Goal: Task Accomplishment & Management: Manage account settings

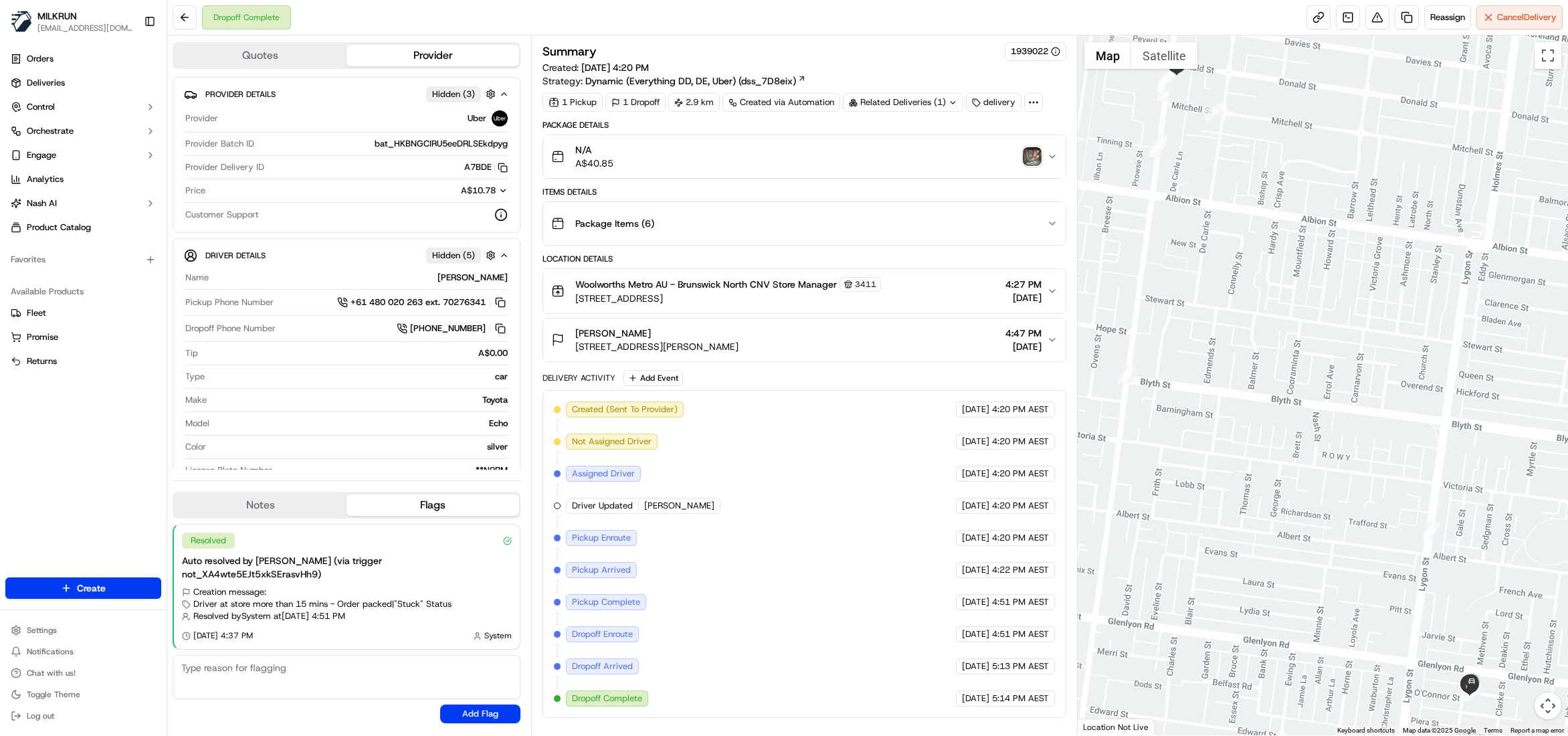
click at [1031, 155] on img "button" at bounding box center [1033, 156] width 18 height 18
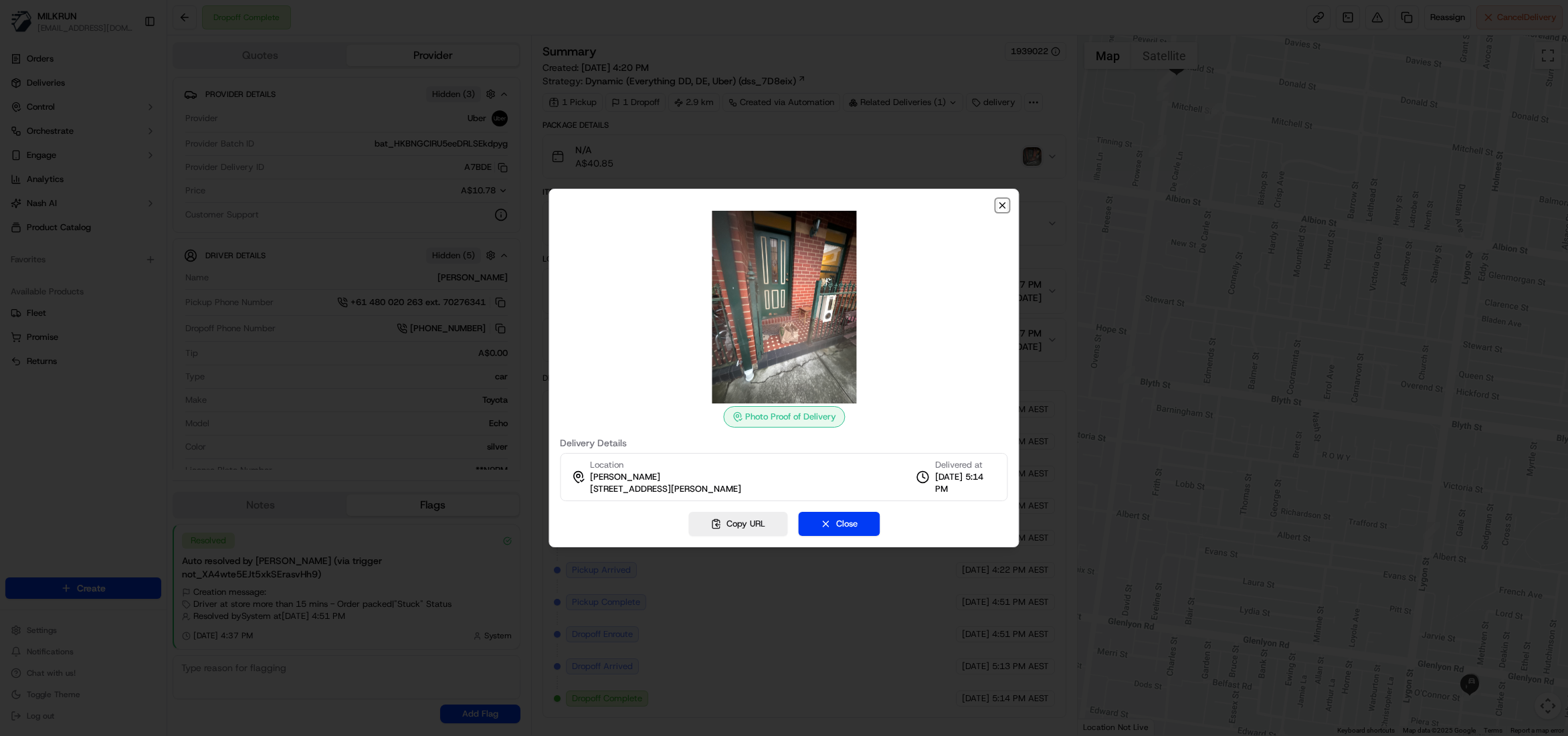
click at [997, 202] on icon "button" at bounding box center [1002, 205] width 11 height 11
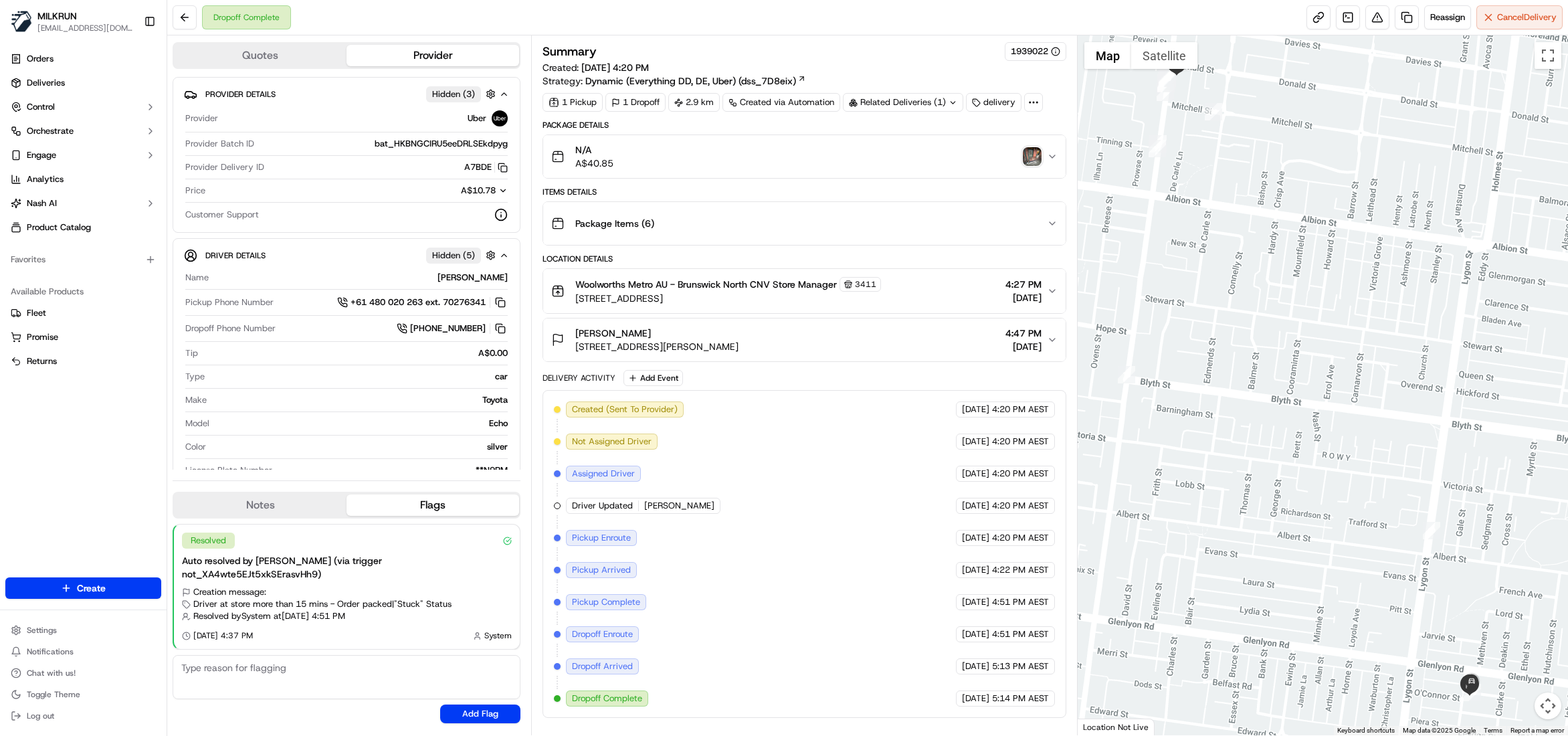
drag, startPoint x: 558, startPoint y: 350, endPoint x: 751, endPoint y: 350, distance: 193.0
click at [739, 350] on div "Isabel Lynzaat 22 Jenkin St, Brunswick East, VIC 3057, AU" at bounding box center [645, 340] width 187 height 27
click at [782, 353] on div "Isabel Lynzaat 22 Jenkin St, Brunswick East, VIC 3057, AU 4:47 PM 26/06/2025" at bounding box center [799, 340] width 495 height 27
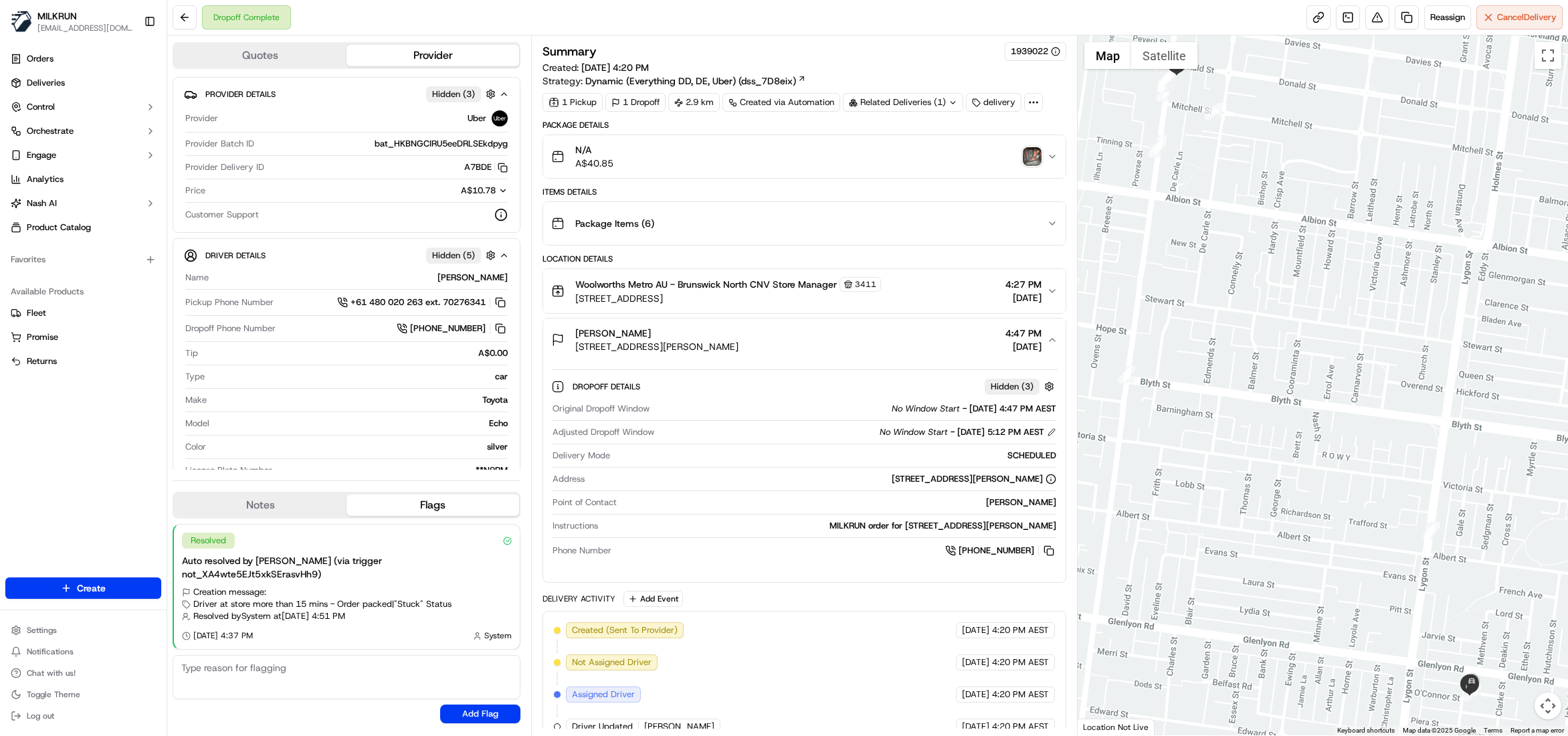
drag, startPoint x: 732, startPoint y: 352, endPoint x: 578, endPoint y: 357, distance: 154.1
click at [578, 357] on button "Isabel Lynzaat 22 Jenkin St, Brunswick East, VIC 3057, AU 4:47 PM 26/06/2025" at bounding box center [804, 340] width 522 height 43
copy span "22 Jenkin St, Brunswick East, VIC 3057, AU"
click at [44, 82] on span "Deliveries" at bounding box center [46, 83] width 38 height 12
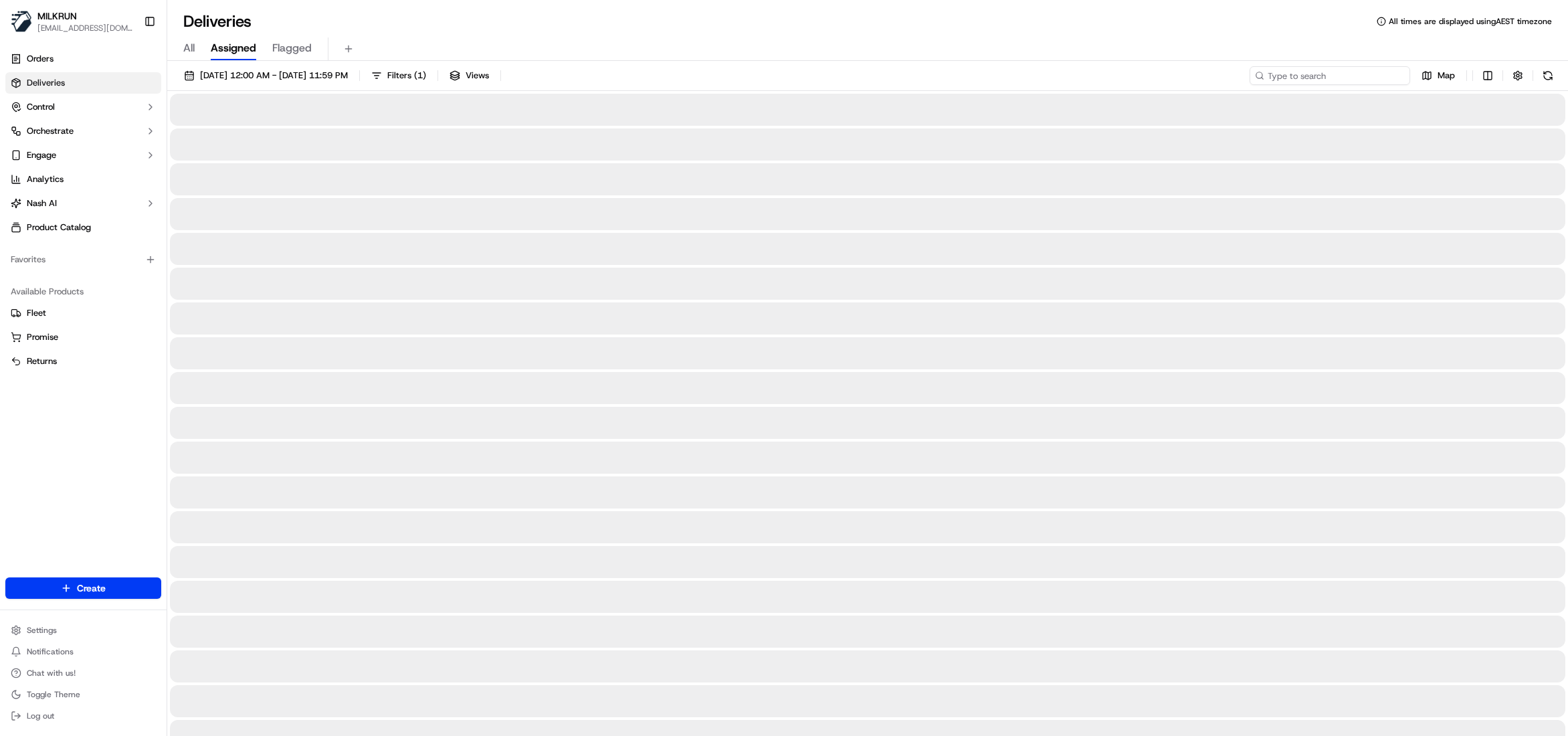
click at [1374, 75] on input at bounding box center [1330, 75] width 161 height 18
paste input "67705bbe-55d9-4c55-a4ec-5bd23f1f3c20"
type input "67705bbe-55d9-4c55-a4ec-5bd23f1f3c20"
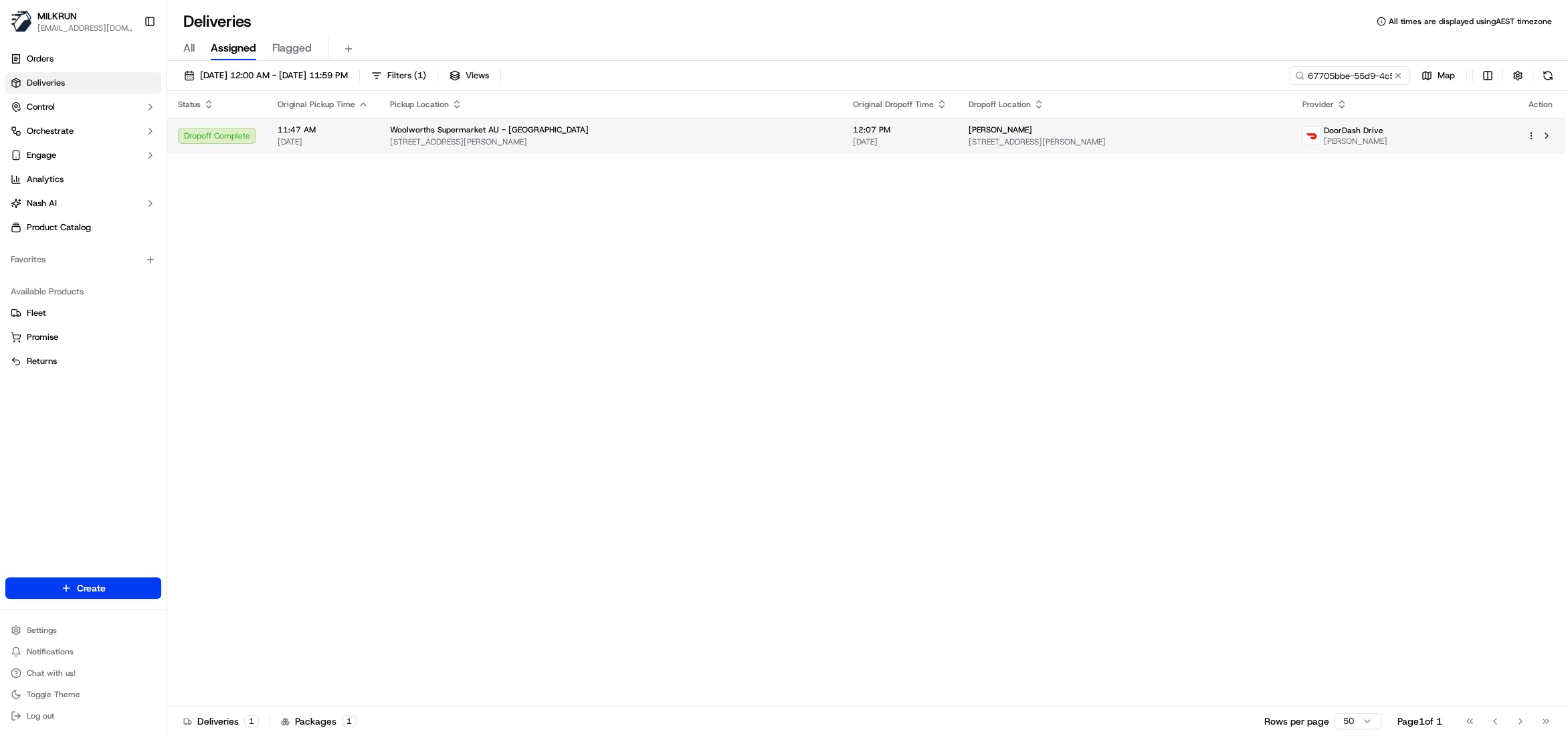
click at [892, 134] on td "12:07 PM 20/09/2025" at bounding box center [900, 135] width 115 height 36
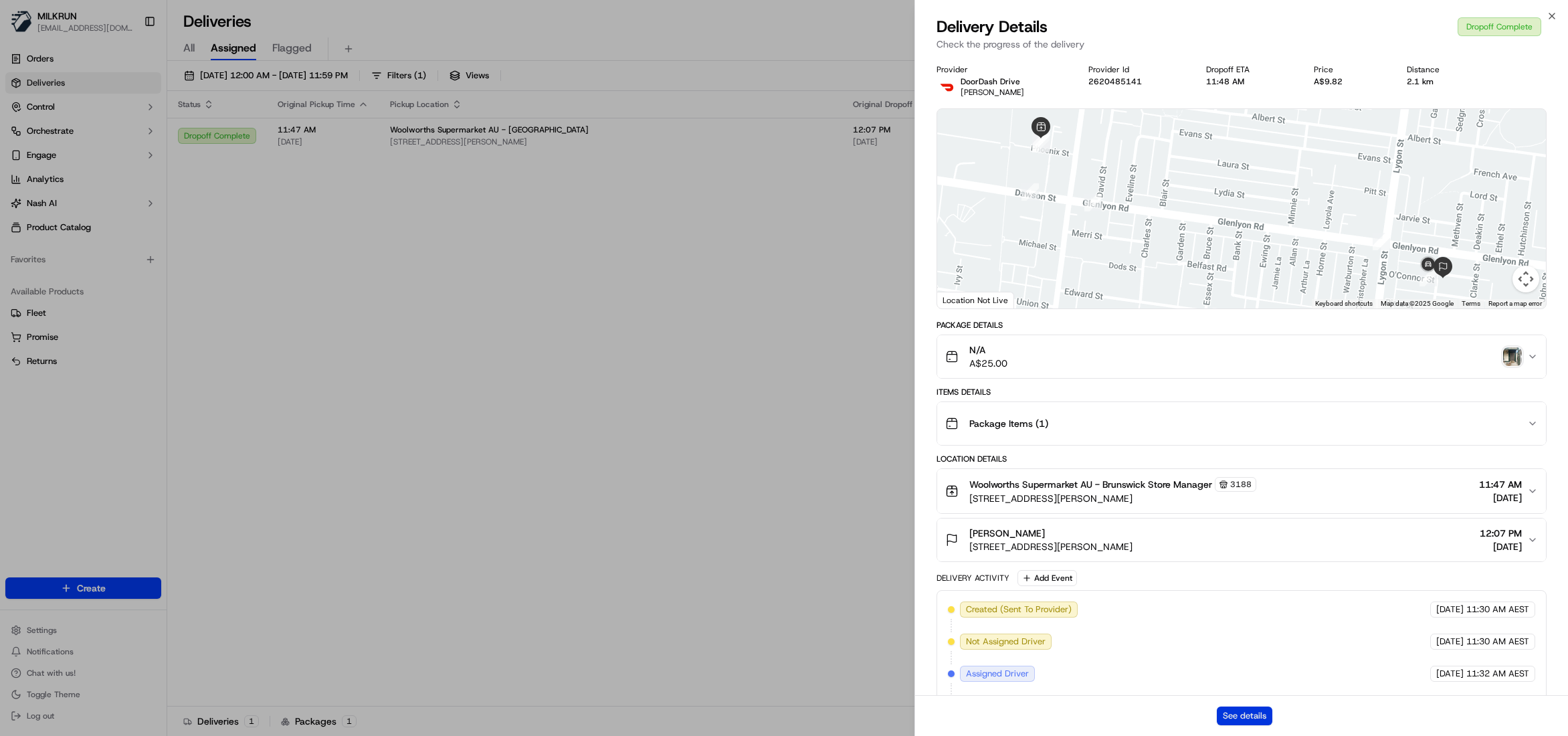
click at [1239, 719] on button "See details" at bounding box center [1244, 715] width 55 height 18
click at [1231, 719] on button "See details" at bounding box center [1244, 715] width 55 height 18
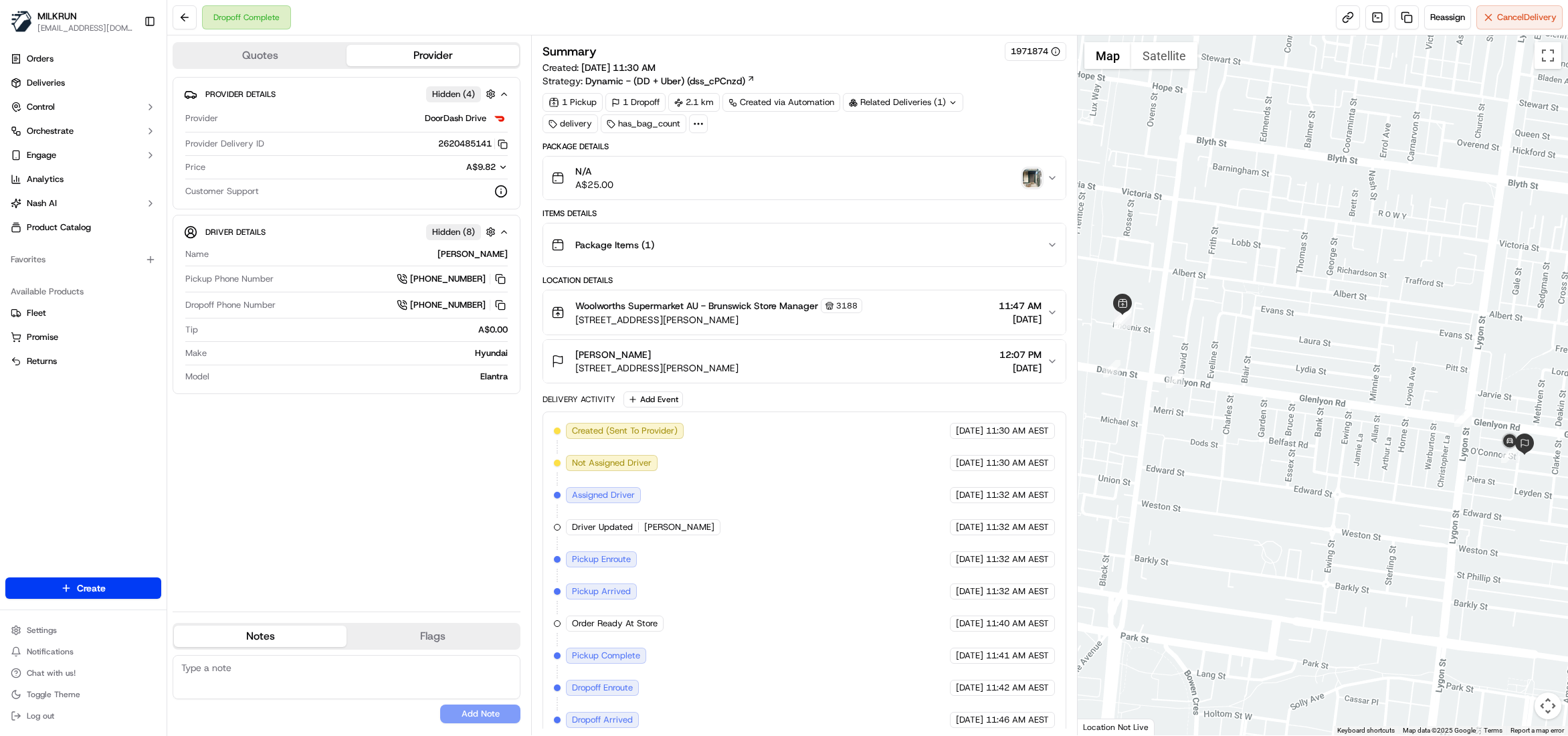
click at [1031, 184] on img "button" at bounding box center [1033, 177] width 18 height 18
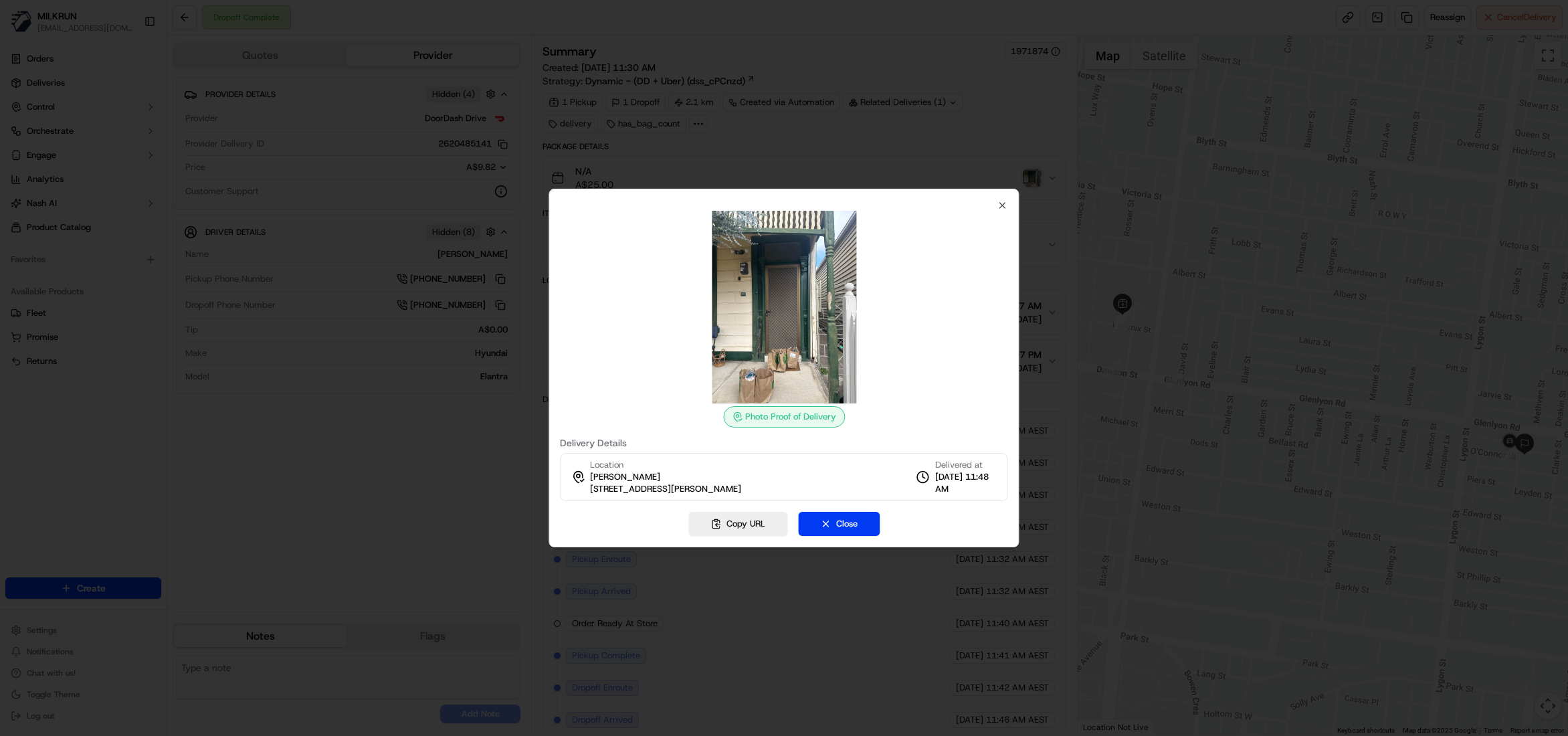
click at [796, 417] on div "Photo Proof of Delivery" at bounding box center [784, 417] width 122 height 22
click at [760, 524] on button "Copy URL" at bounding box center [738, 524] width 99 height 24
click at [1000, 208] on icon "button" at bounding box center [1002, 205] width 11 height 11
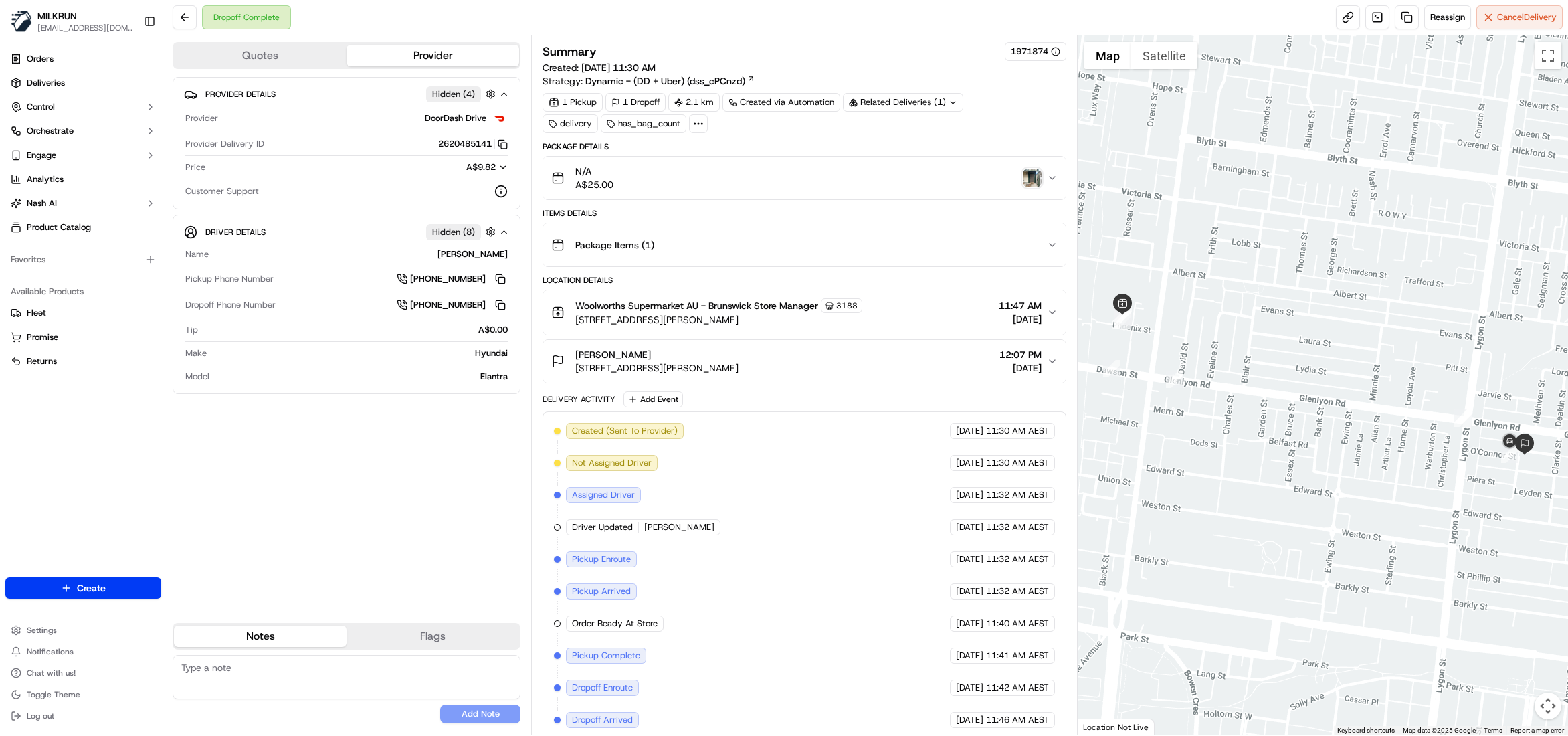
click at [911, 237] on div "Package Items ( 1 )" at bounding box center [799, 245] width 495 height 27
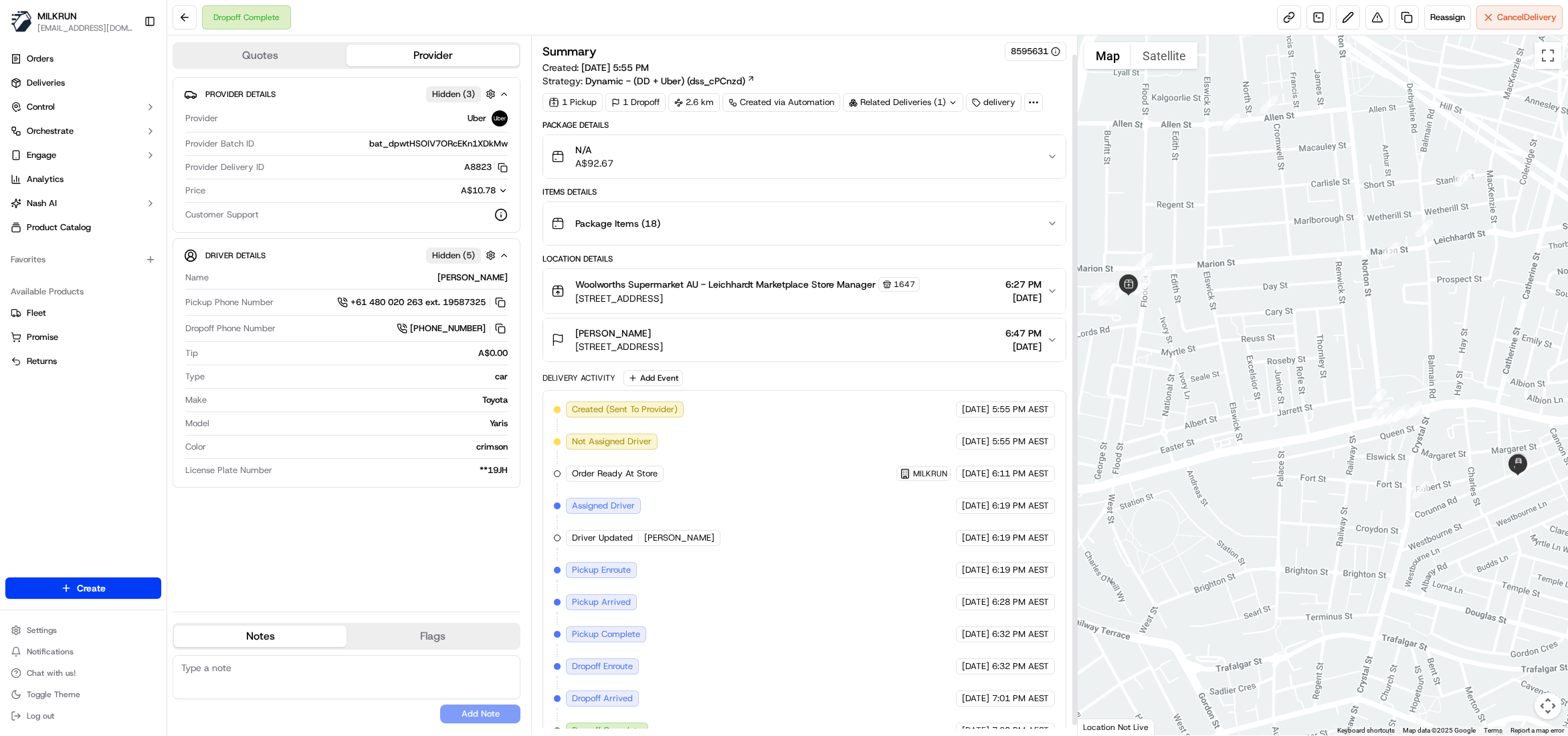
scroll to position [29, 0]
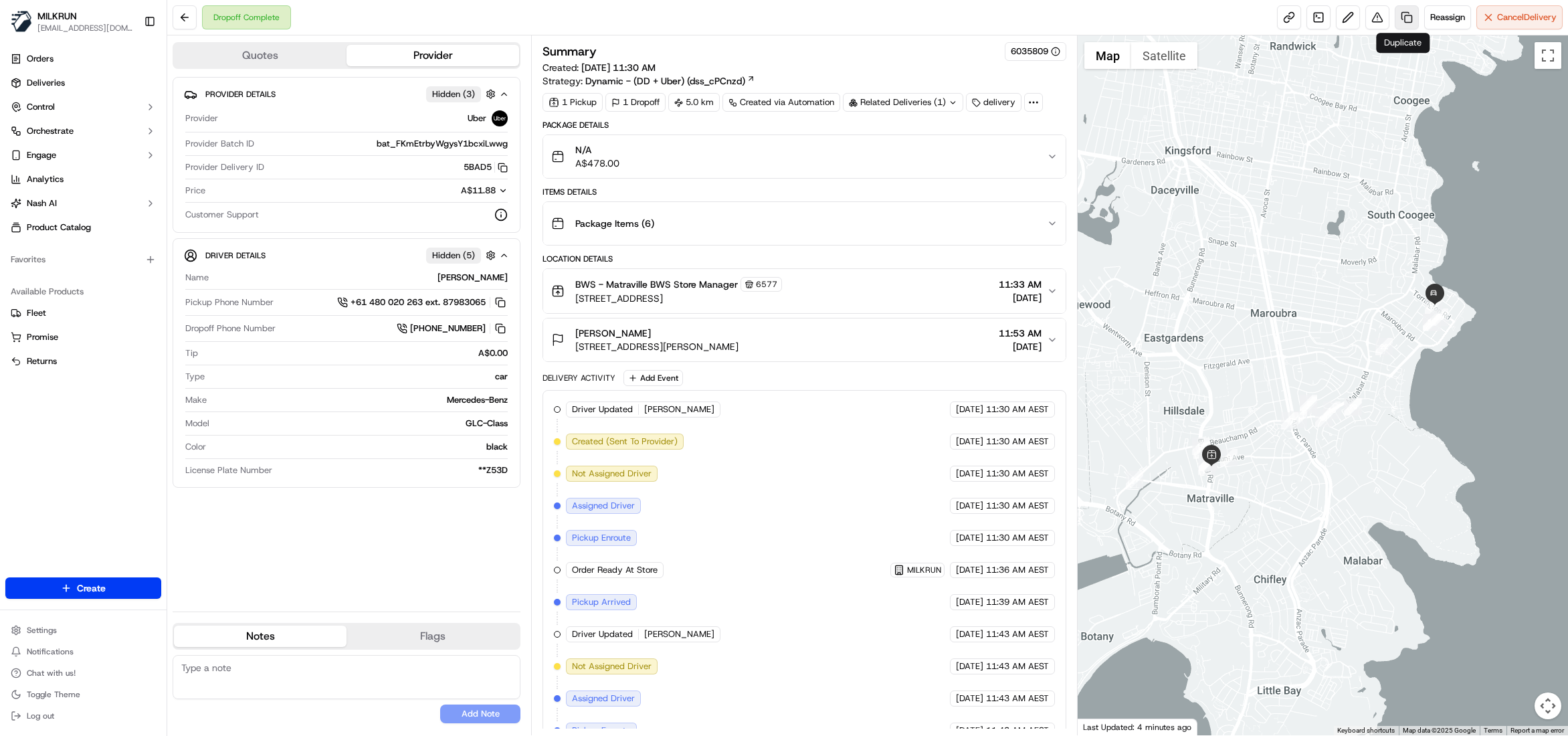
click at [1405, 16] on link at bounding box center [1407, 17] width 24 height 24
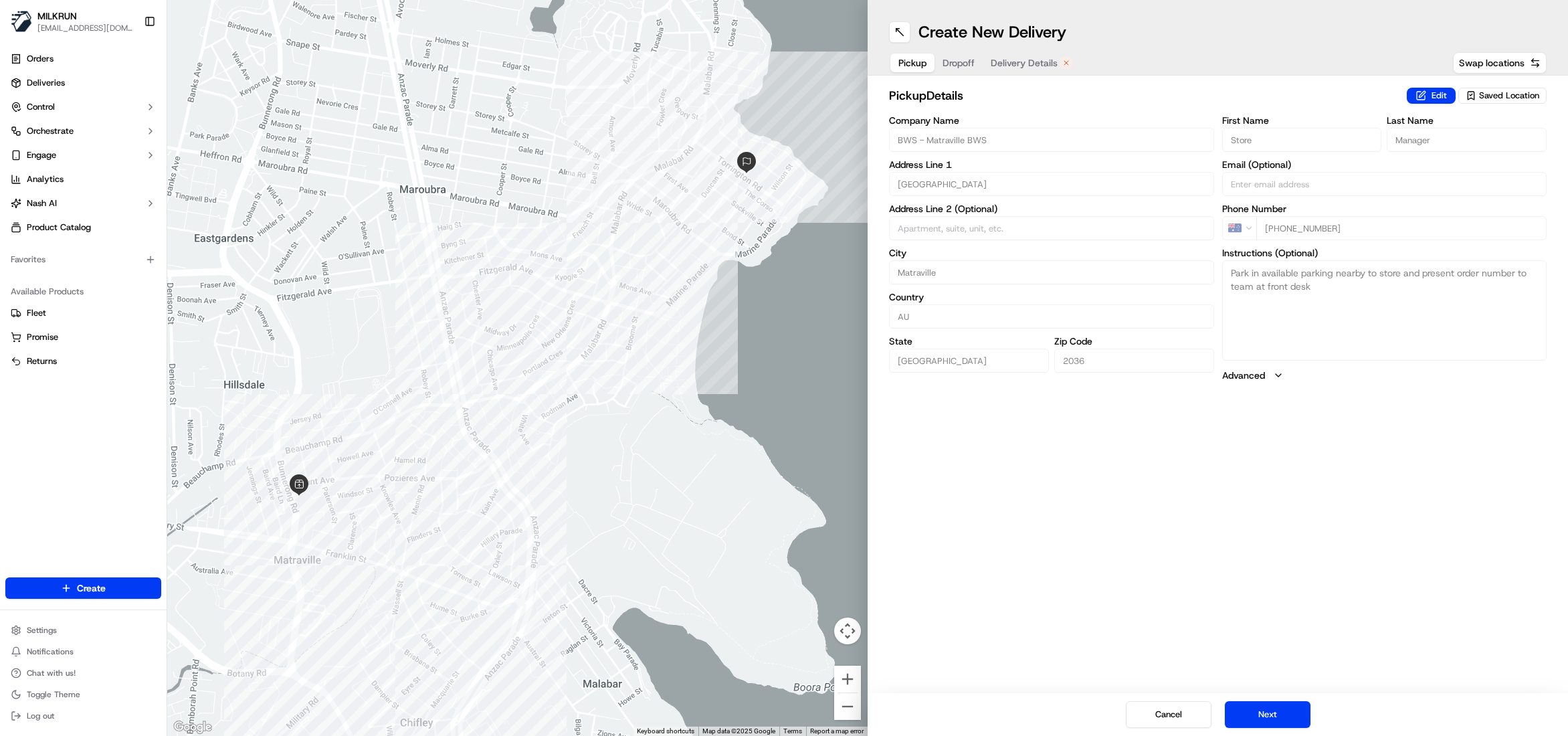
click at [1017, 56] on span "Delivery Details" at bounding box center [1024, 63] width 67 height 13
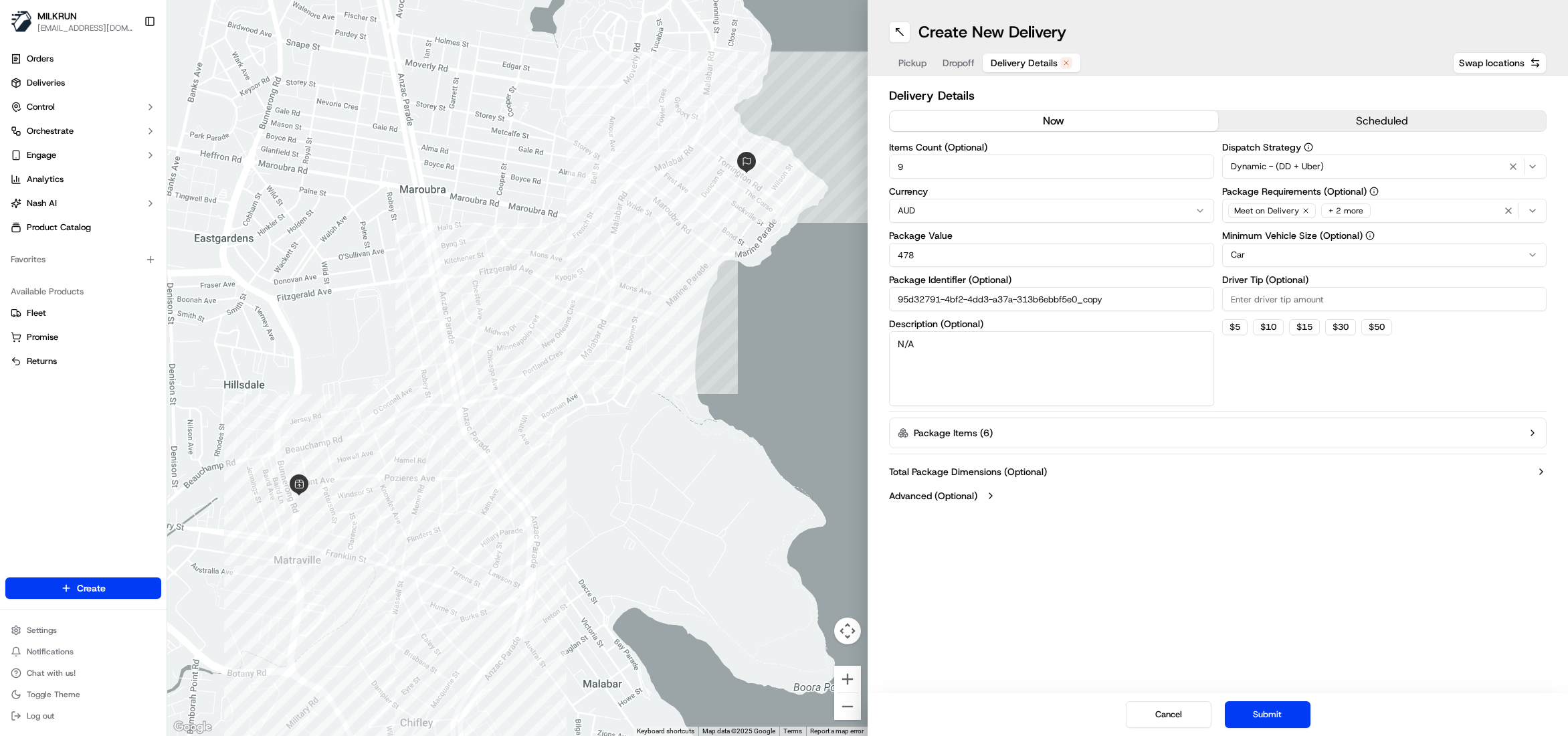
click at [1040, 116] on button "now" at bounding box center [1053, 121] width 329 height 20
click at [1270, 719] on button "Submit" at bounding box center [1268, 714] width 85 height 27
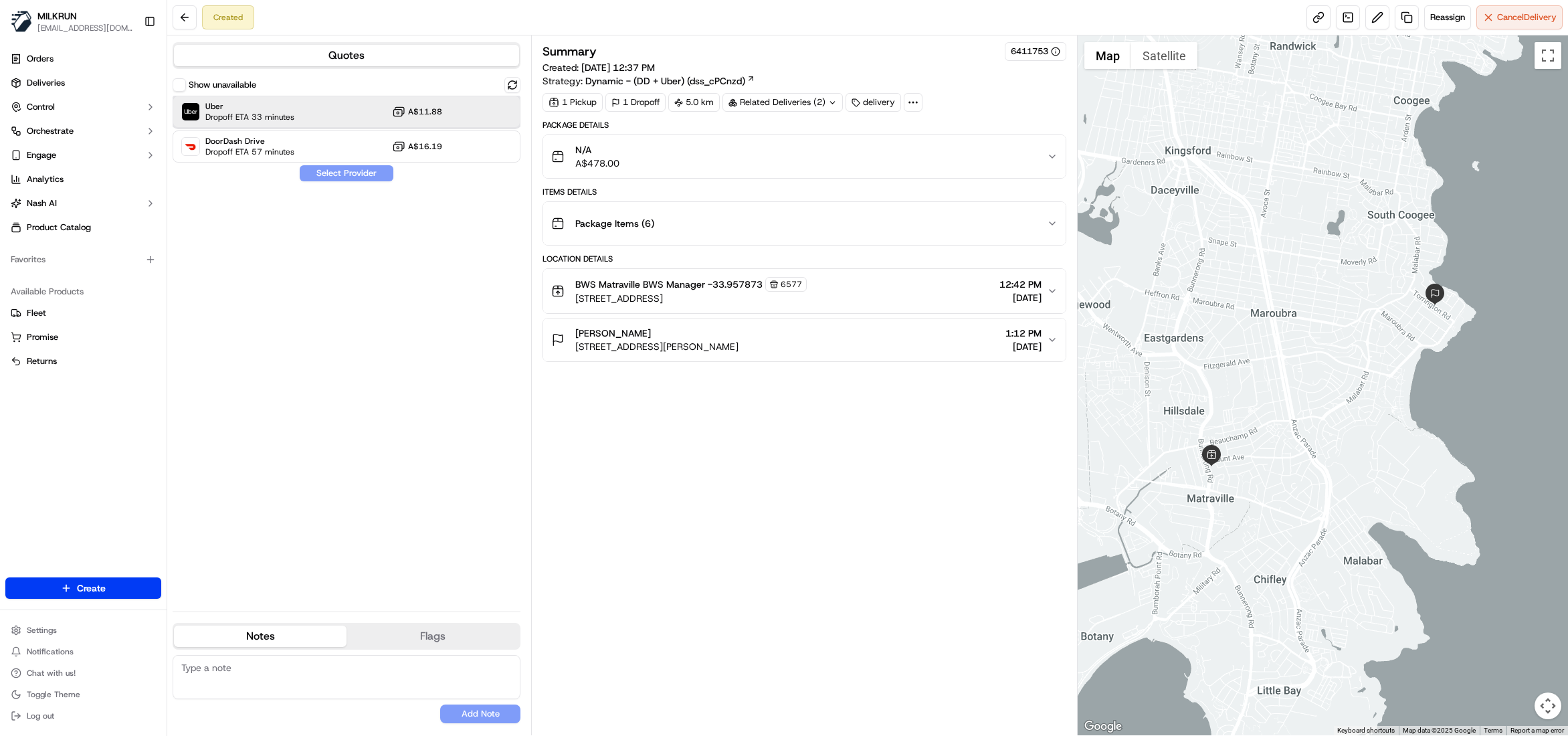
click at [226, 104] on span "Uber" at bounding box center [249, 106] width 89 height 11
click at [320, 167] on button "Assign Provider" at bounding box center [346, 172] width 95 height 16
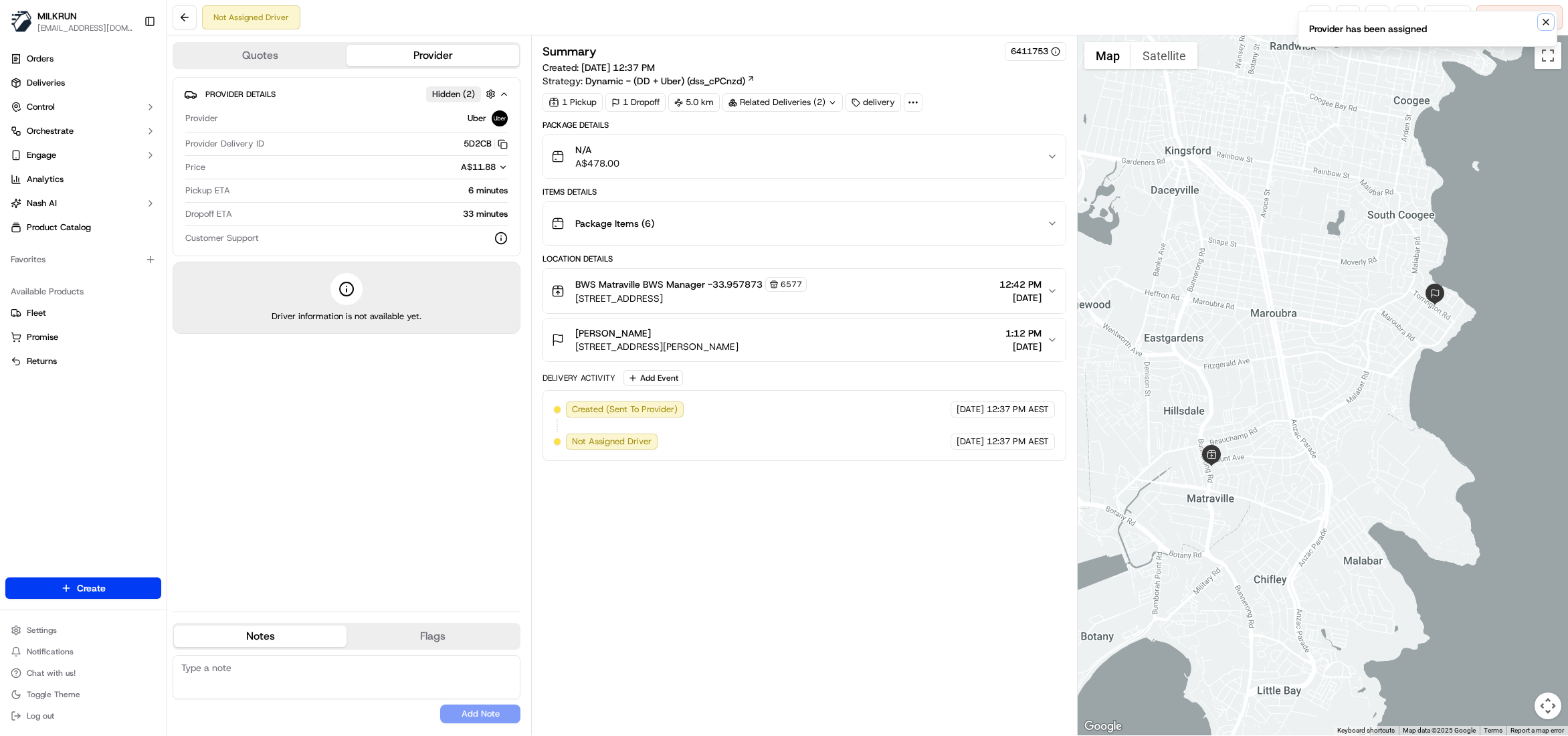
click at [1544, 26] on icon "Notifications (F8)" at bounding box center [1545, 22] width 11 height 11
click at [1544, 59] on icon "Notifications (F8)" at bounding box center [1545, 58] width 11 height 11
drag, startPoint x: 1542, startPoint y: 26, endPoint x: 1485, endPoint y: 23, distance: 57.1
click at [1540, 24] on button "Notifications (F8)" at bounding box center [1545, 22] width 16 height 16
drag, startPoint x: 1543, startPoint y: 64, endPoint x: 1544, endPoint y: 47, distance: 17.0
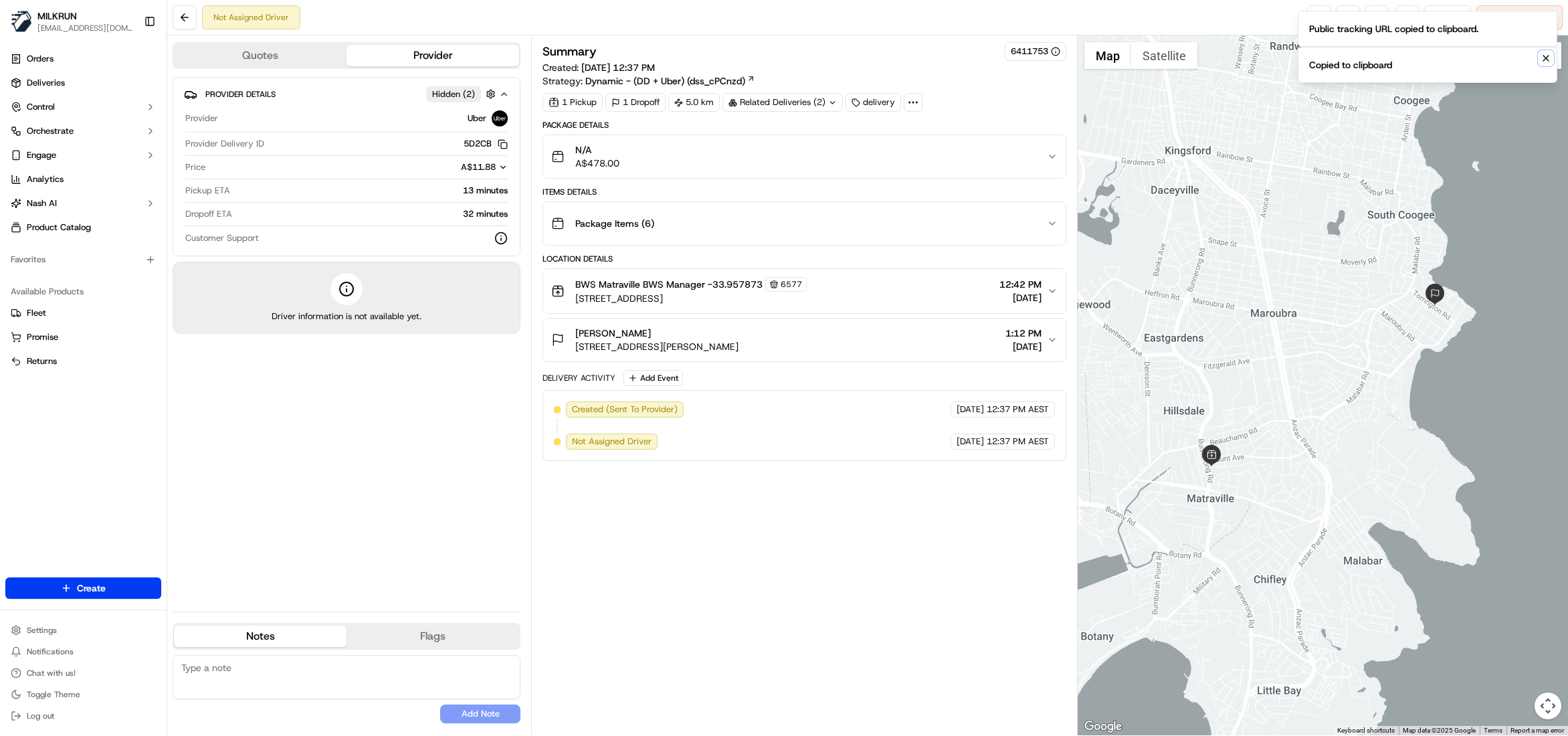
click at [1544, 64] on icon "Notifications (F8)" at bounding box center [1545, 58] width 11 height 11
click at [1545, 21] on icon "Notifications (F8)" at bounding box center [1546, 22] width 5 height 5
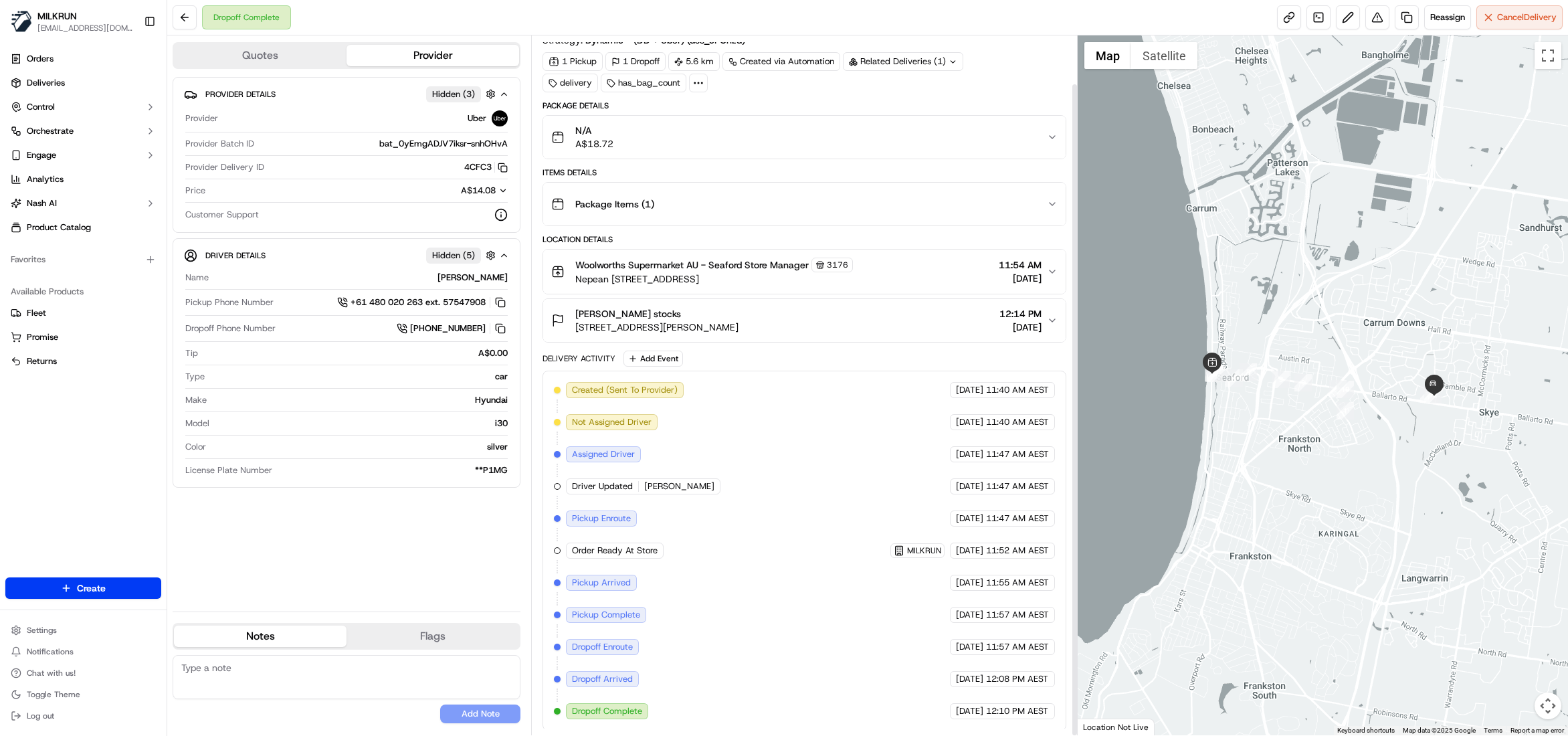
scroll to position [52, 0]
click at [1366, 18] on button at bounding box center [1377, 17] width 24 height 24
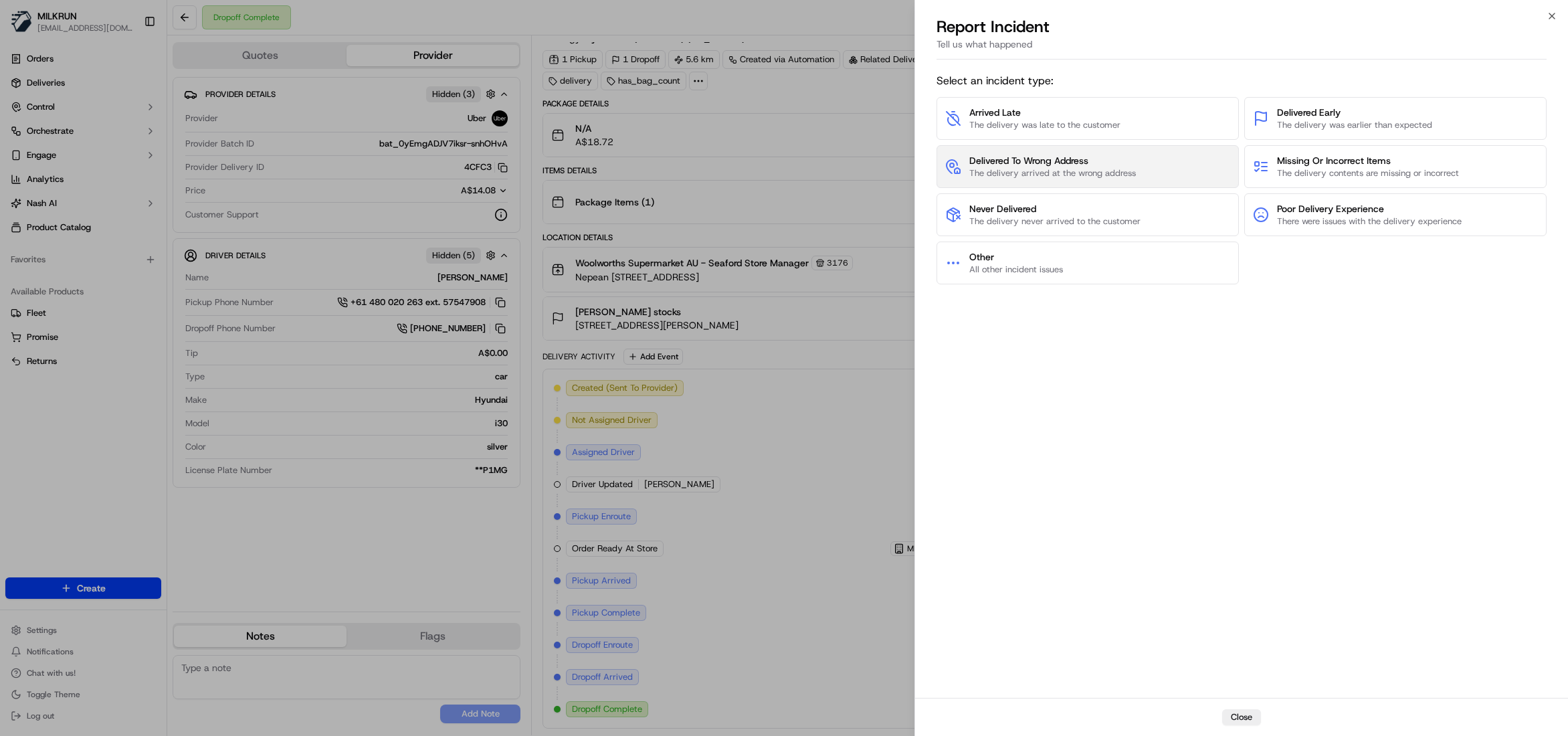
click at [1108, 174] on span "The delivery arrived at the wrong address" at bounding box center [1053, 173] width 167 height 12
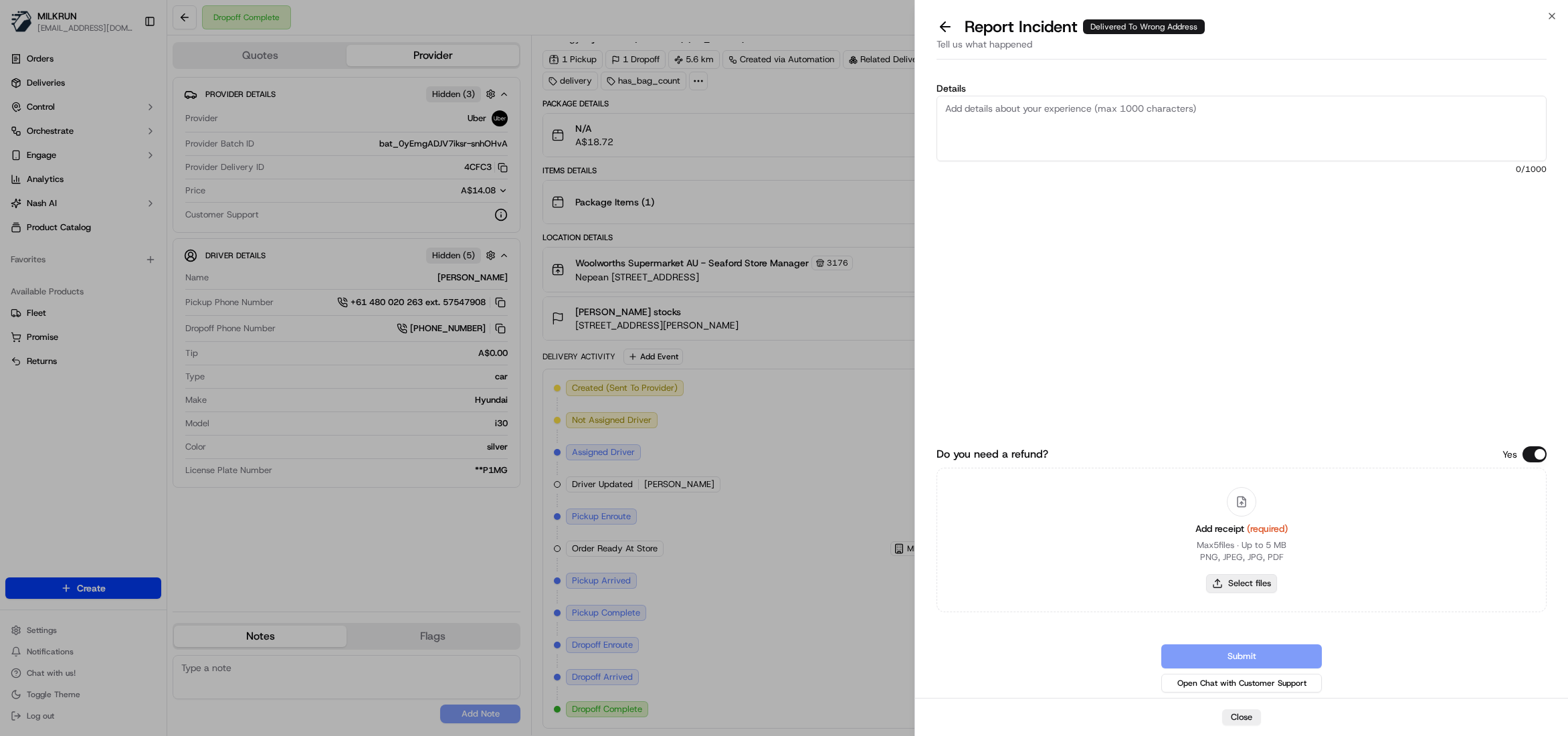
click at [1253, 589] on button "Select files" at bounding box center [1242, 583] width 71 height 18
type input "C:\fakepath\Anne-Maree stocks.pdf"
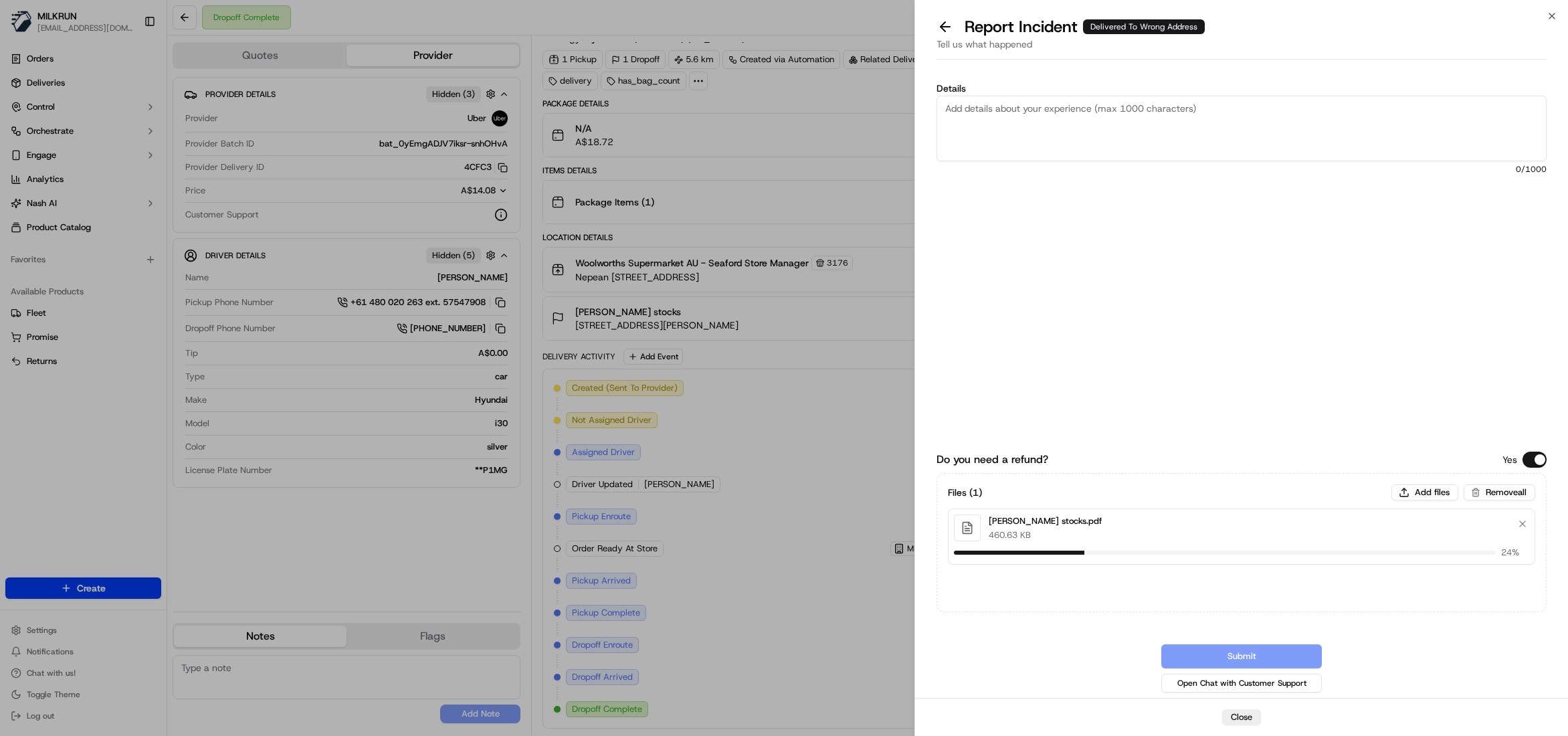
click at [1085, 122] on textarea "Details" at bounding box center [1241, 128] width 610 height 65
click at [1255, 104] on textarea "Hi team, Please review and process billing adjusment, The customer didnot" at bounding box center [1241, 128] width 610 height 65
click at [1304, 114] on textarea "Hi team, Please review and process billing adjusment, The customer did not" at bounding box center [1241, 128] width 610 height 65
click at [1355, 105] on textarea "Hi team, Please review and process billing adjustment, The customer did not rec…" at bounding box center [1241, 128] width 610 height 65
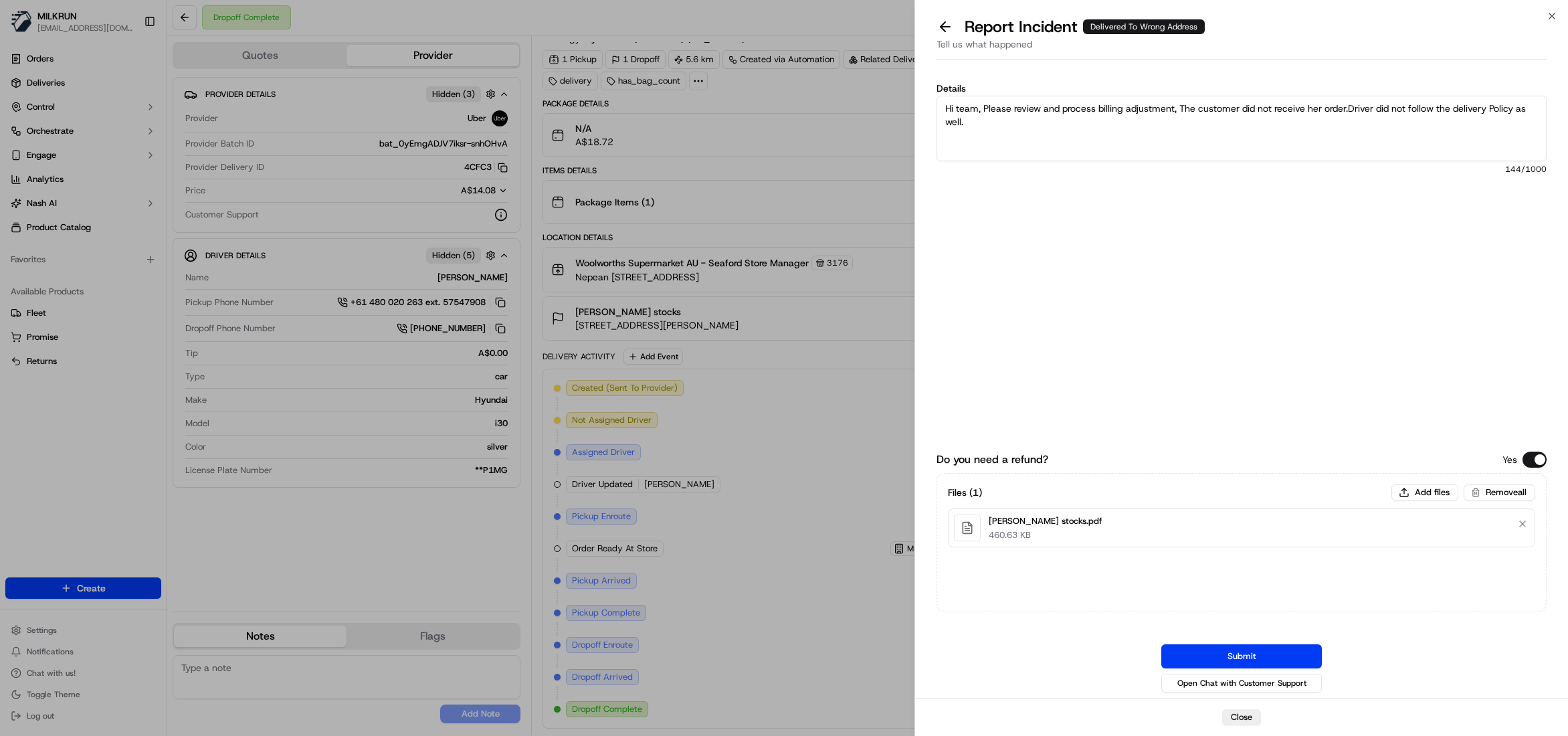
drag, startPoint x: 1360, startPoint y: 116, endPoint x: 989, endPoint y: 151, distance: 372.6
click at [989, 151] on textarea "Hi team, Please review and process billing adjustment, The customer did not rec…" at bounding box center [1241, 128] width 610 height 65
type textarea "Hi team, Please review and process billing adjustment, The customer did not rec…"
click at [1231, 647] on button "Submit" at bounding box center [1242, 656] width 161 height 24
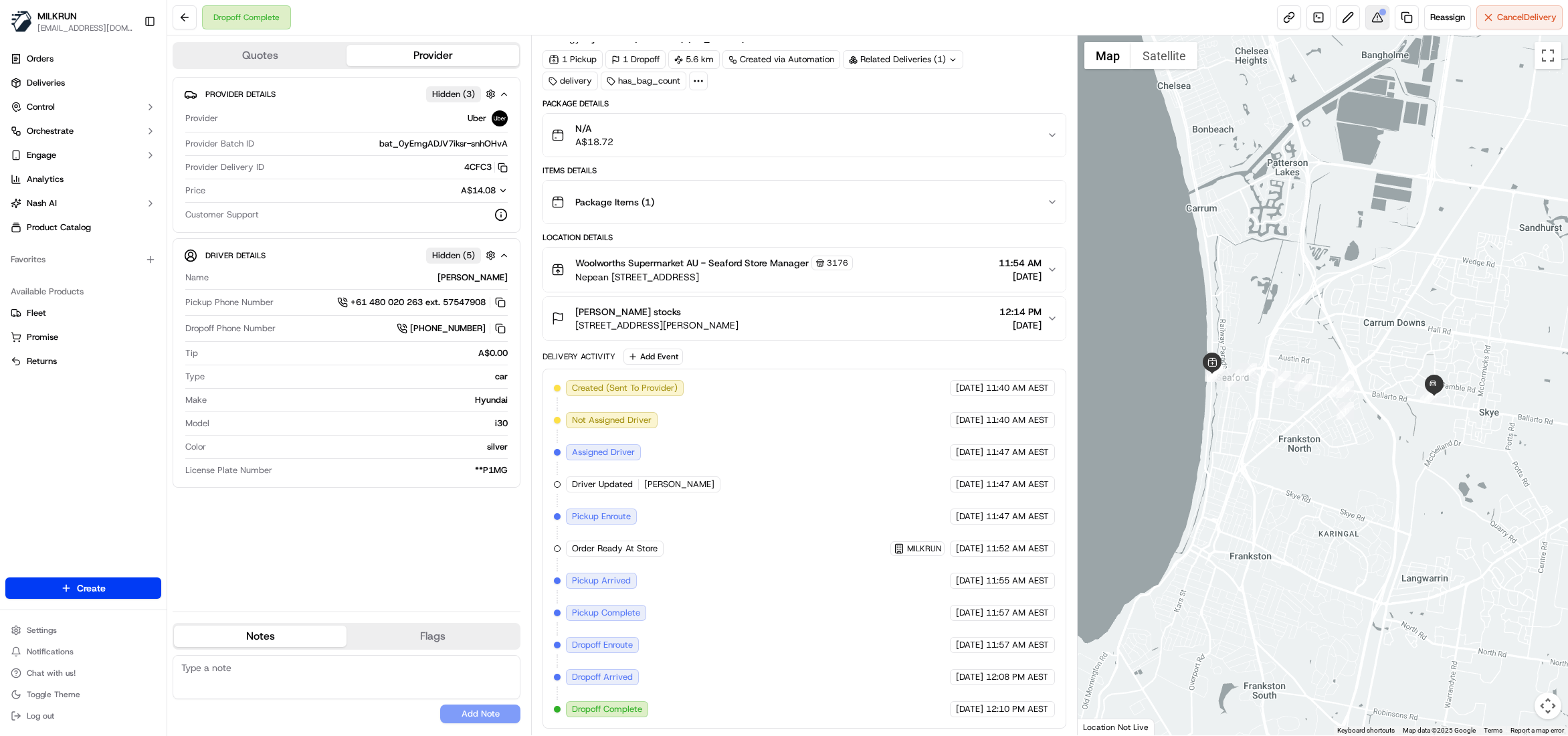
click at [1373, 13] on button at bounding box center [1377, 17] width 24 height 24
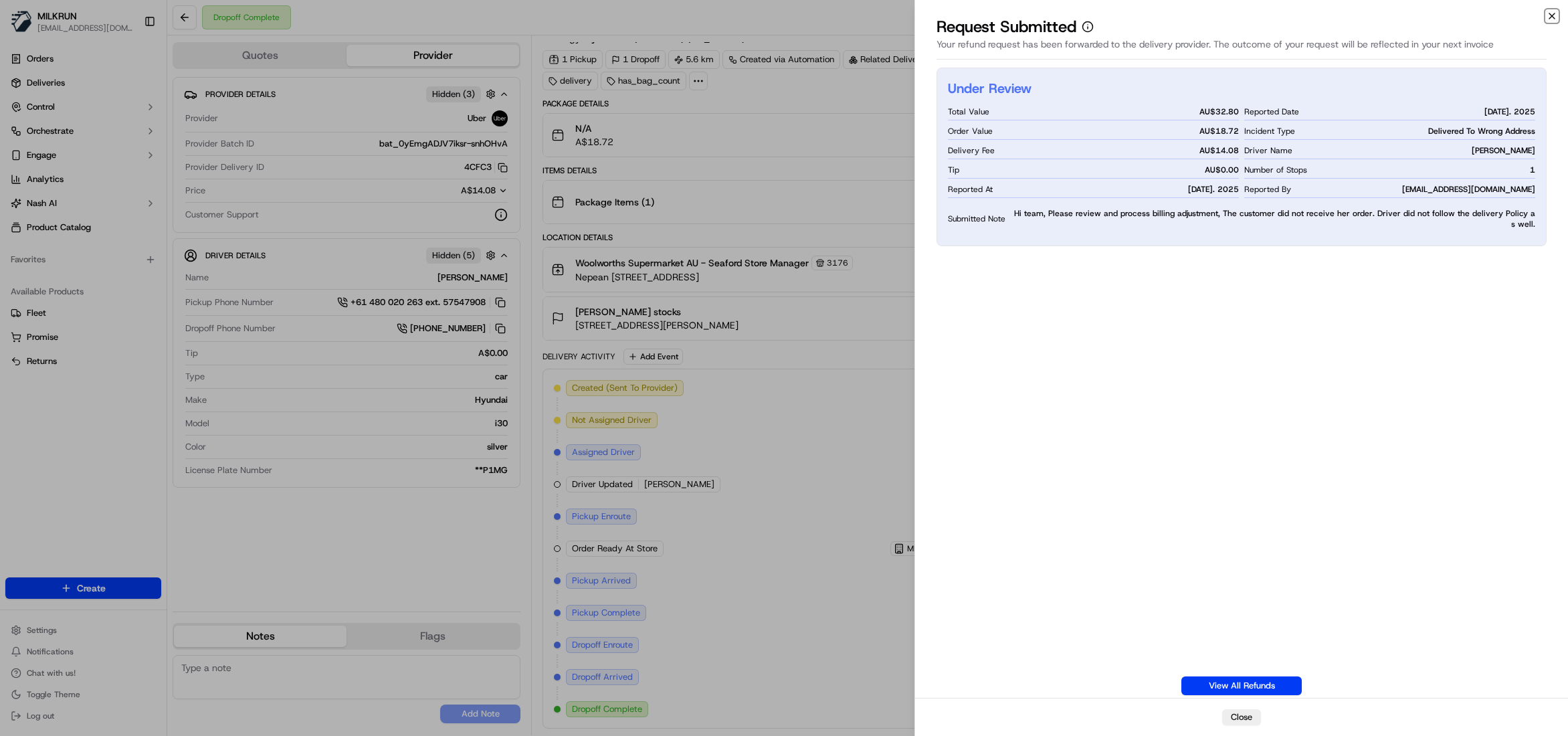
click at [1550, 18] on icon "button" at bounding box center [1552, 16] width 5 height 5
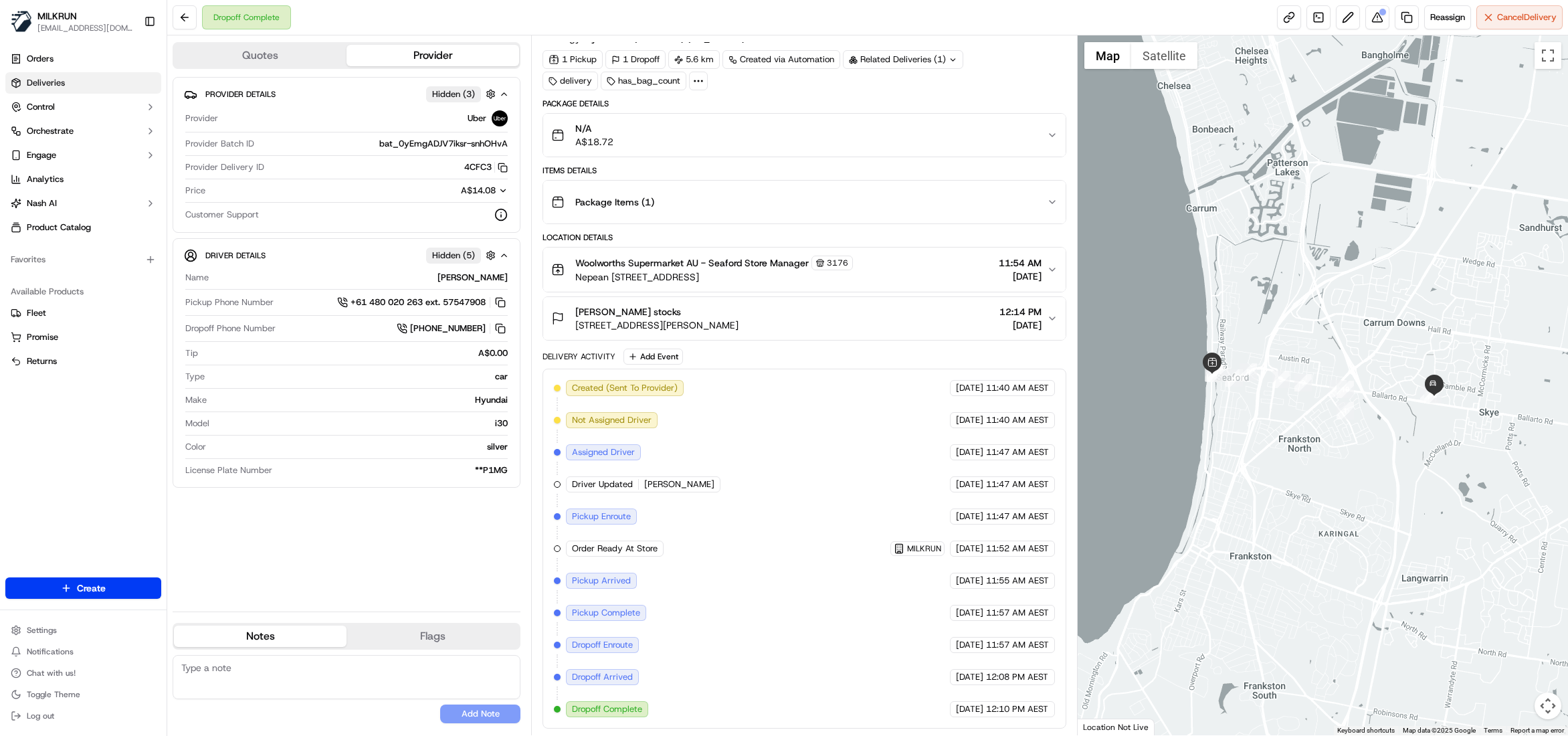
click at [38, 74] on link "Deliveries" at bounding box center [83, 83] width 156 height 22
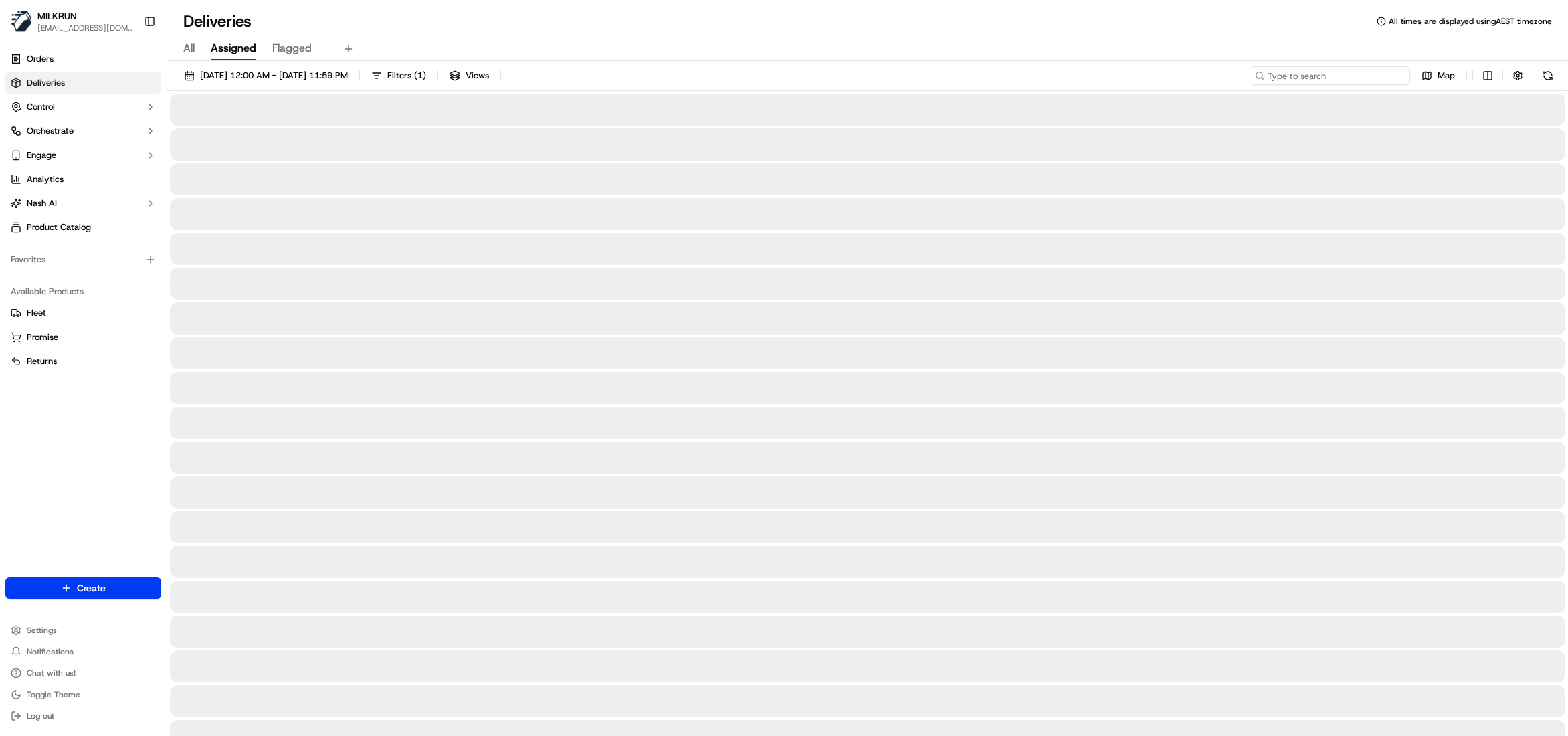
click at [1334, 78] on input at bounding box center [1330, 75] width 161 height 18
paste input "203fd499-9792-43c0-919b-0e83c849bf42"
type input "203fd499-9792-43c0-919b-0e83c849bf42"
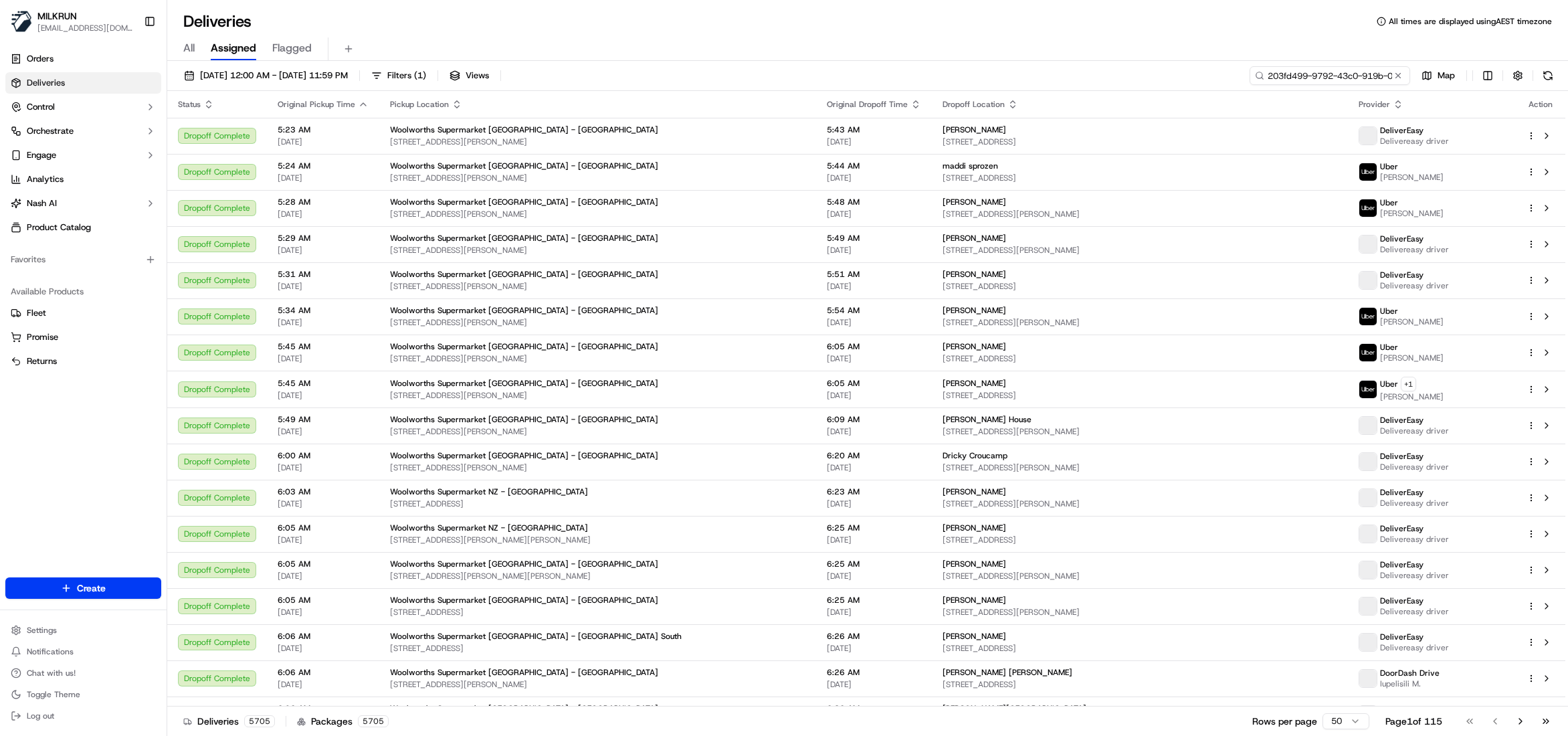
scroll to position [0, 64]
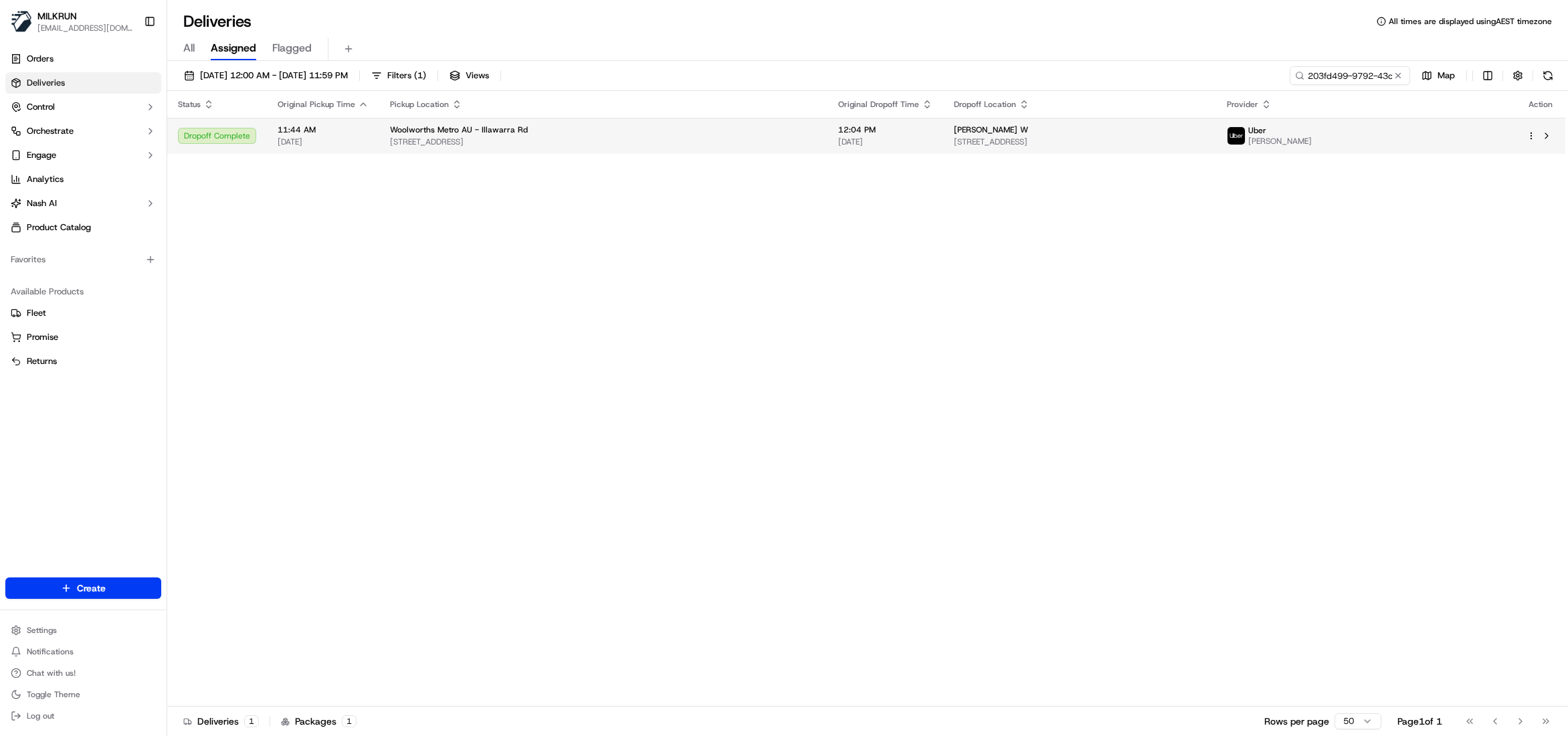
click at [954, 135] on div "Jas W Unit 3/48 Duntroon St, Hurlstone Park, NSW 2193, AU" at bounding box center [1079, 135] width 252 height 23
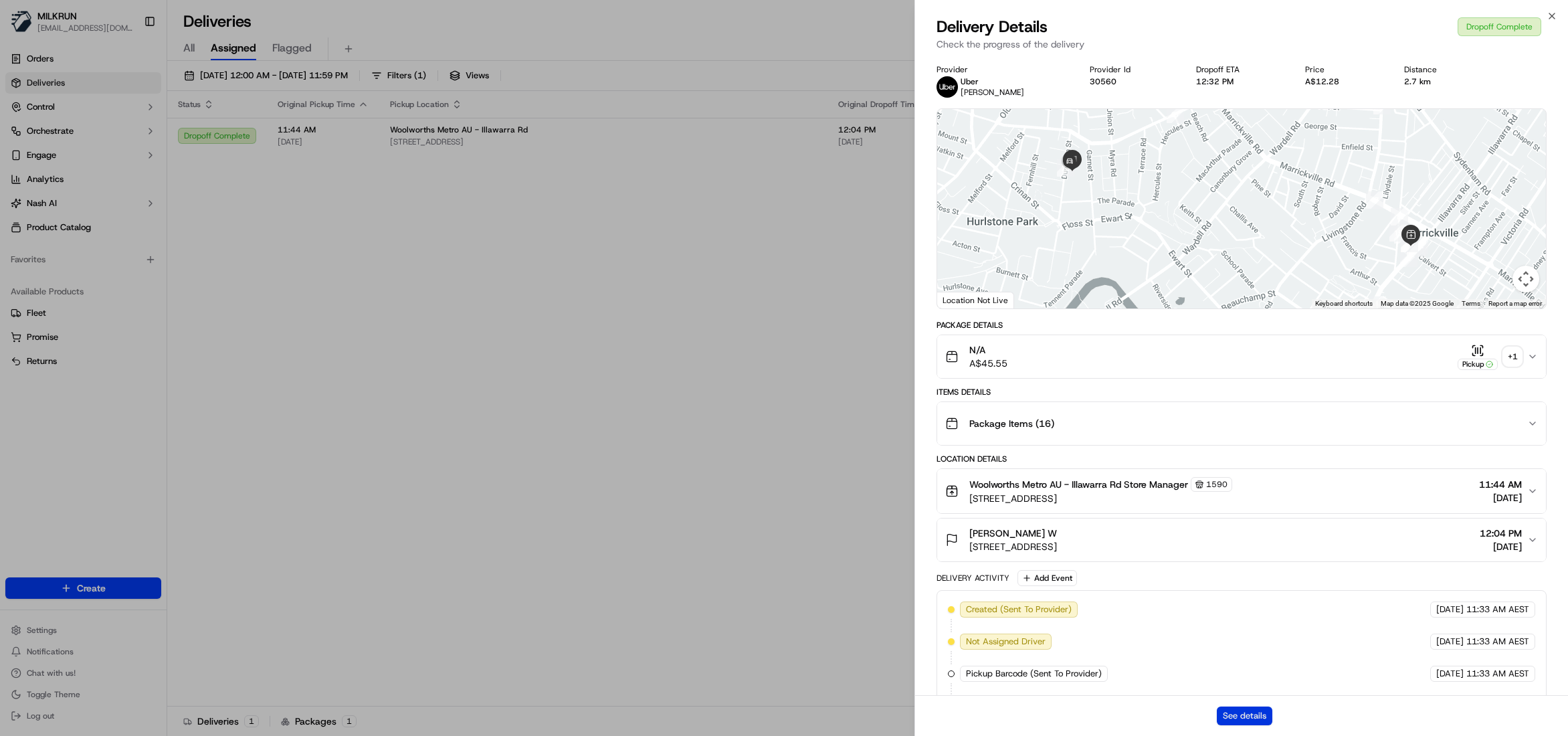
click at [1250, 708] on button "See details" at bounding box center [1244, 715] width 55 height 18
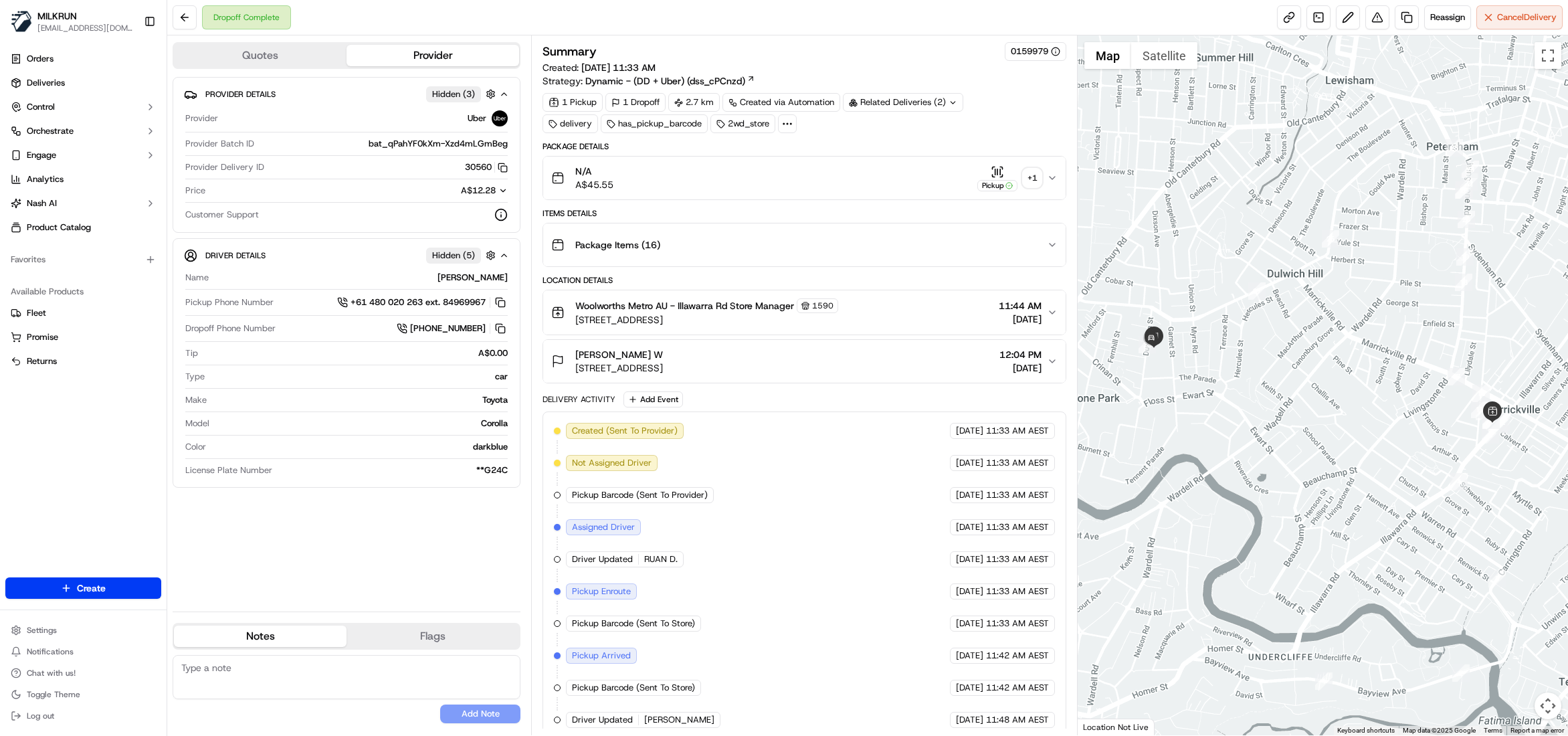
scroll to position [247, 0]
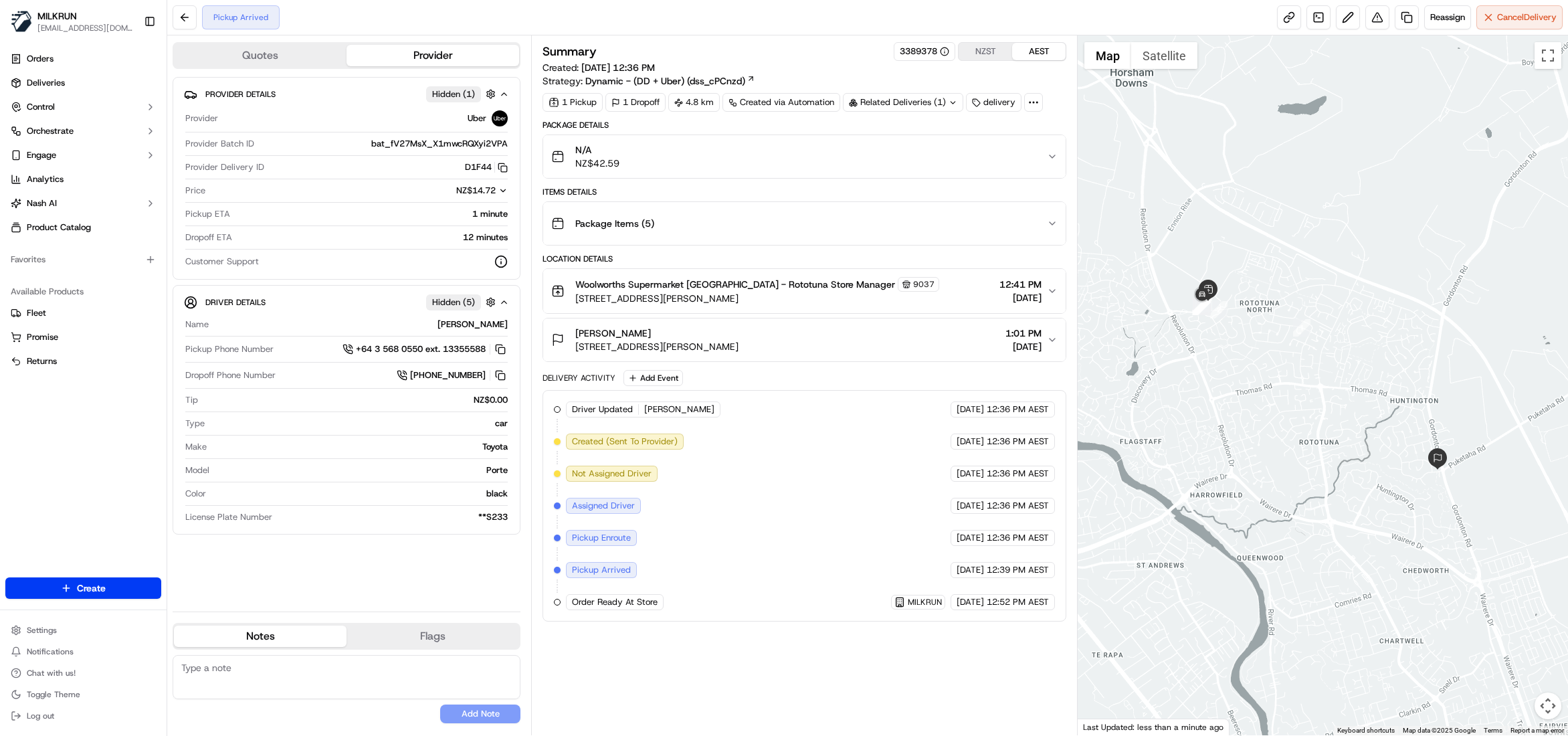
click at [1488, 136] on div at bounding box center [1323, 385] width 490 height 699
click at [982, 52] on button "NZST" at bounding box center [986, 51] width 54 height 18
